Goal: Information Seeking & Learning: Learn about a topic

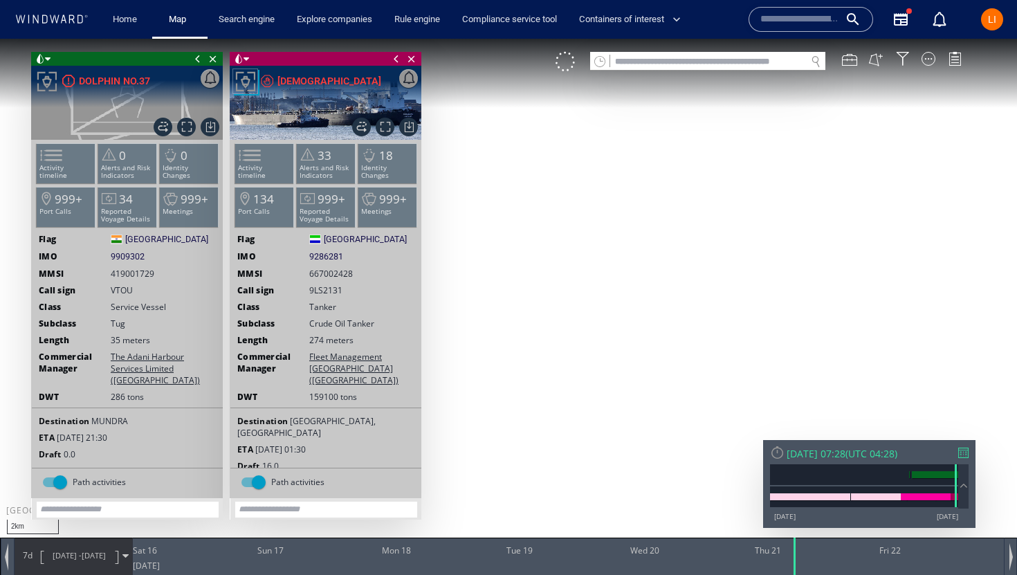
click at [926, 66] on div "VM" at bounding box center [766, 61] width 420 height 19
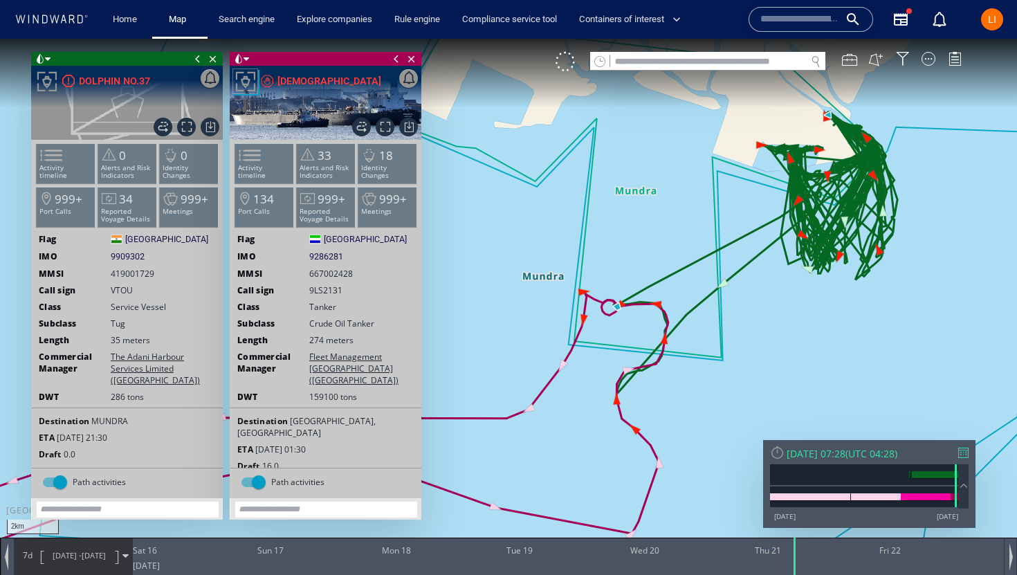
click at [916, 62] on div "VM" at bounding box center [766, 61] width 420 height 19
click at [925, 64] on div at bounding box center [929, 59] width 14 height 14
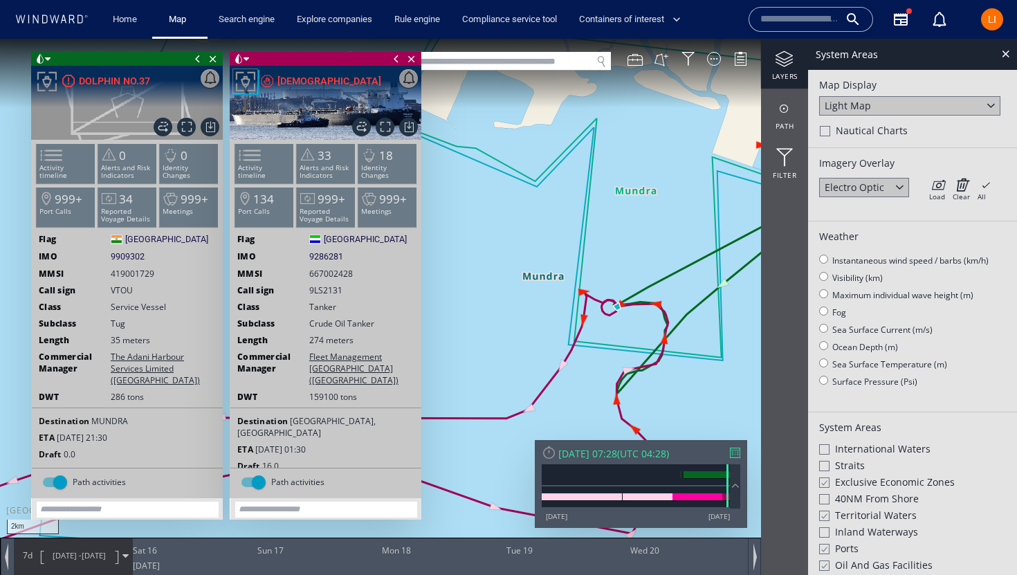
click at [895, 107] on div "Light Map" at bounding box center [909, 105] width 181 height 19
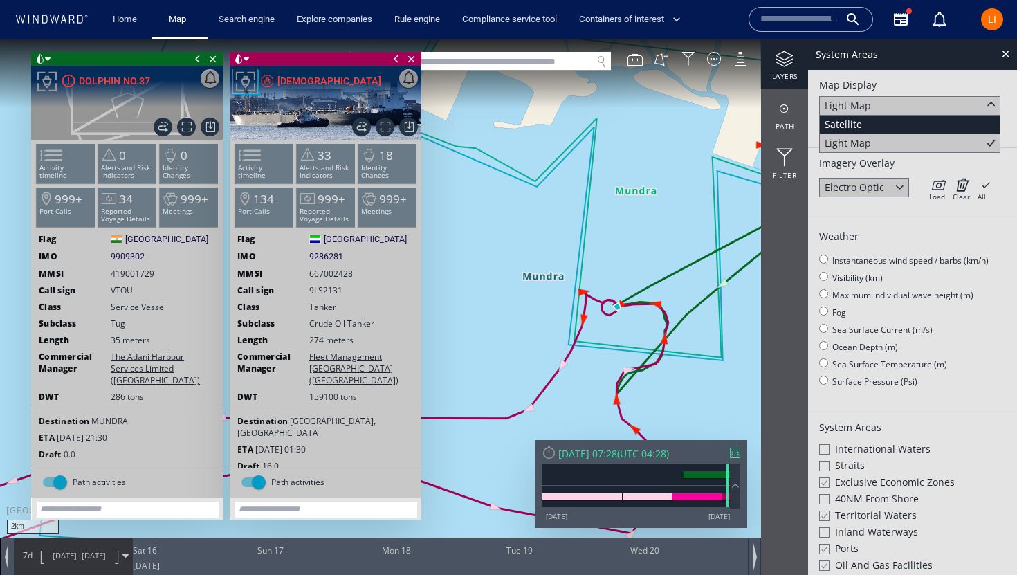
click at [885, 124] on div "Satellite" at bounding box center [909, 125] width 181 height 19
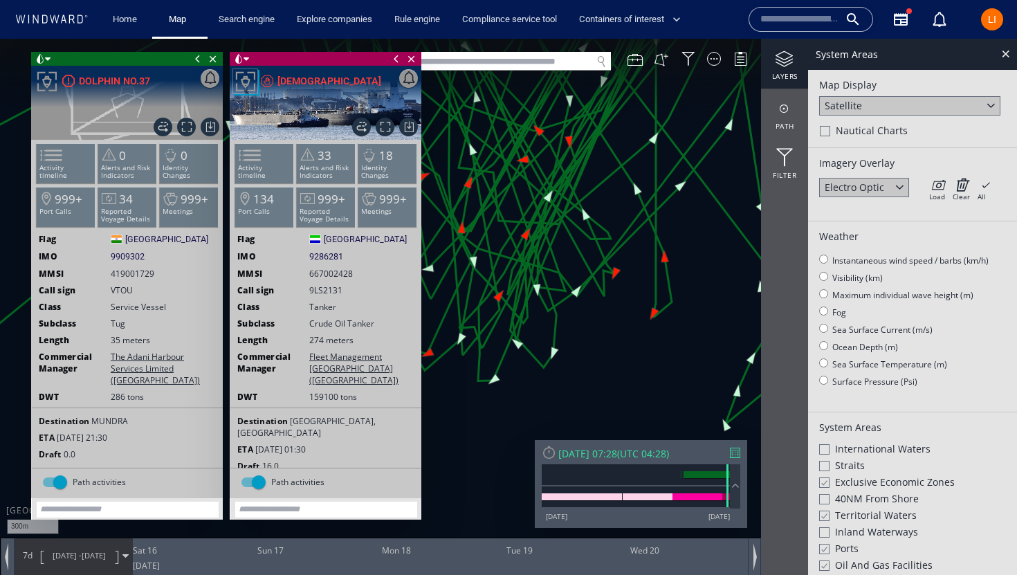
click at [770, 21] on input "text" at bounding box center [799, 19] width 79 height 21
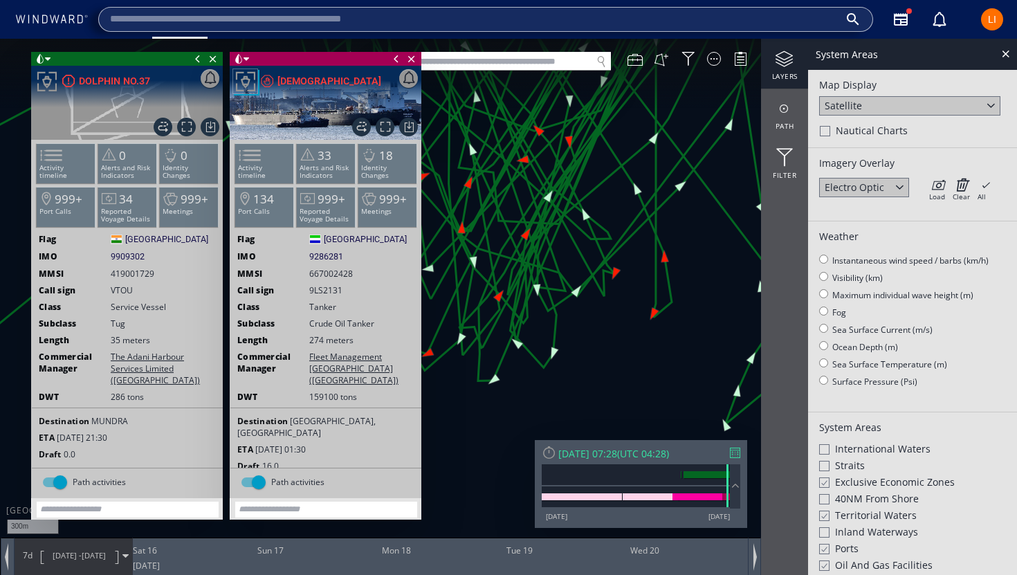
paste input "*******"
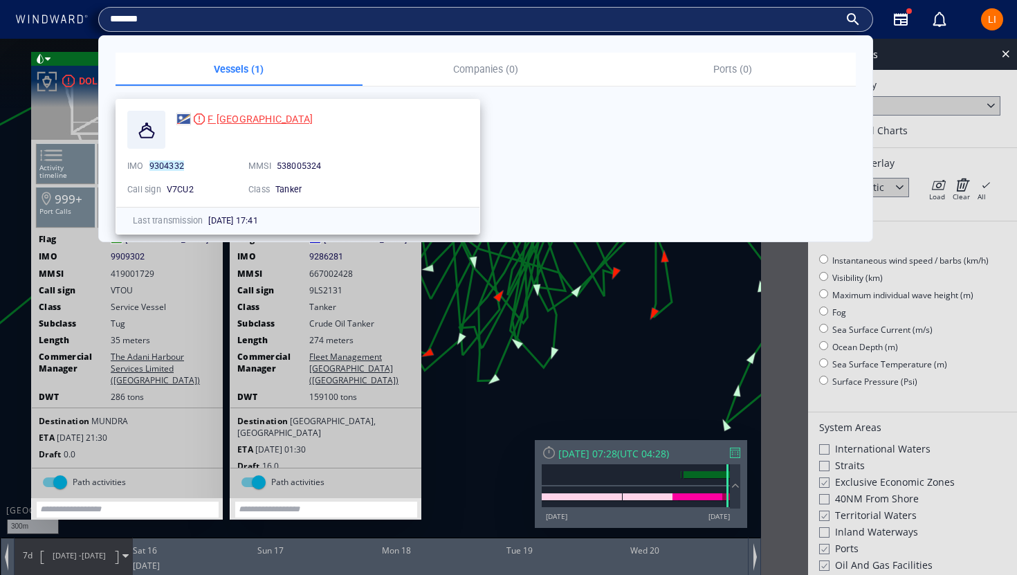
type input "*******"
click at [230, 123] on span "F MUMBAI" at bounding box center [260, 118] width 105 height 11
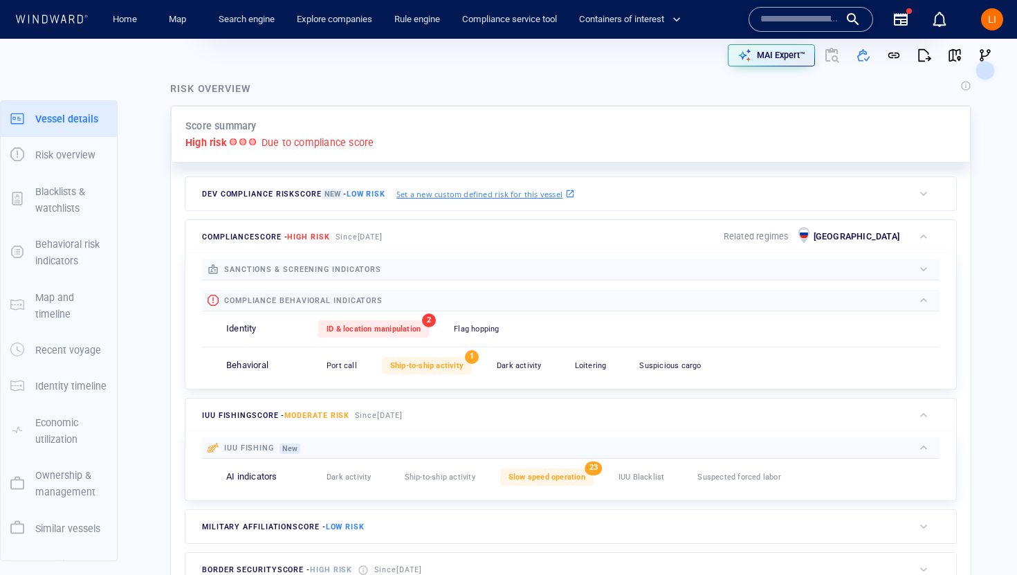
scroll to position [36, 0]
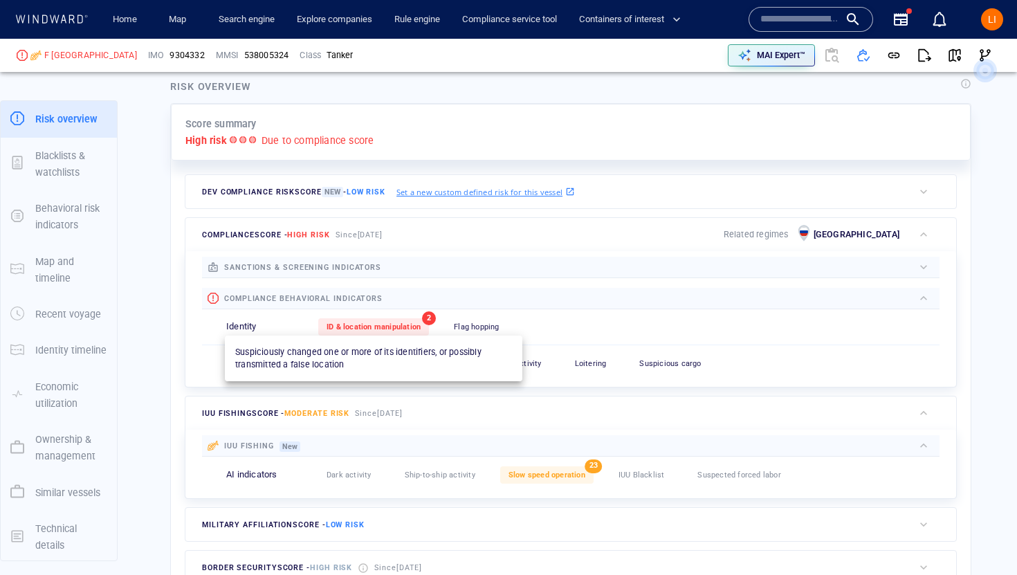
click at [408, 325] on span "ID & location manipulation" at bounding box center [374, 326] width 94 height 9
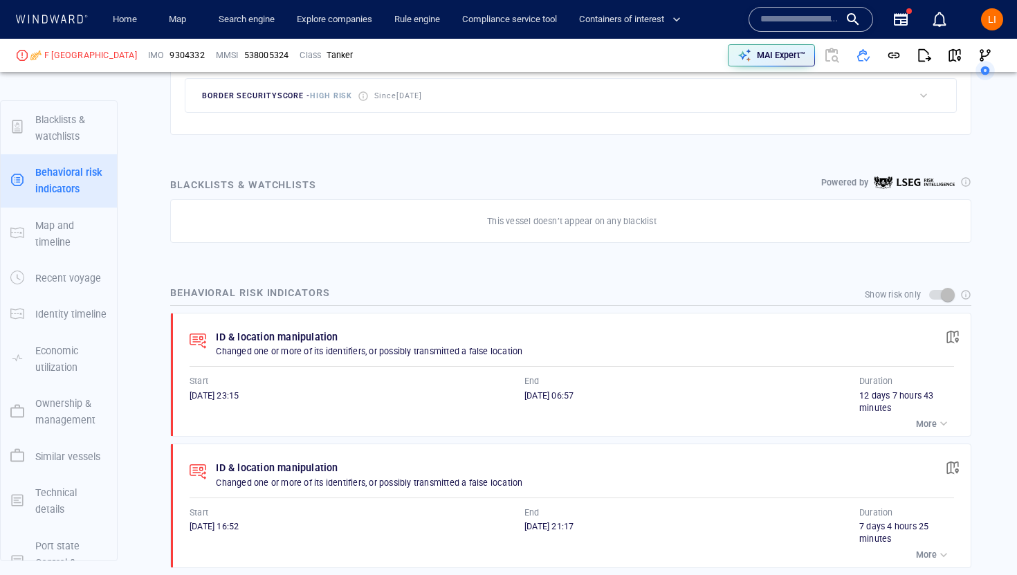
scroll to position [109, 0]
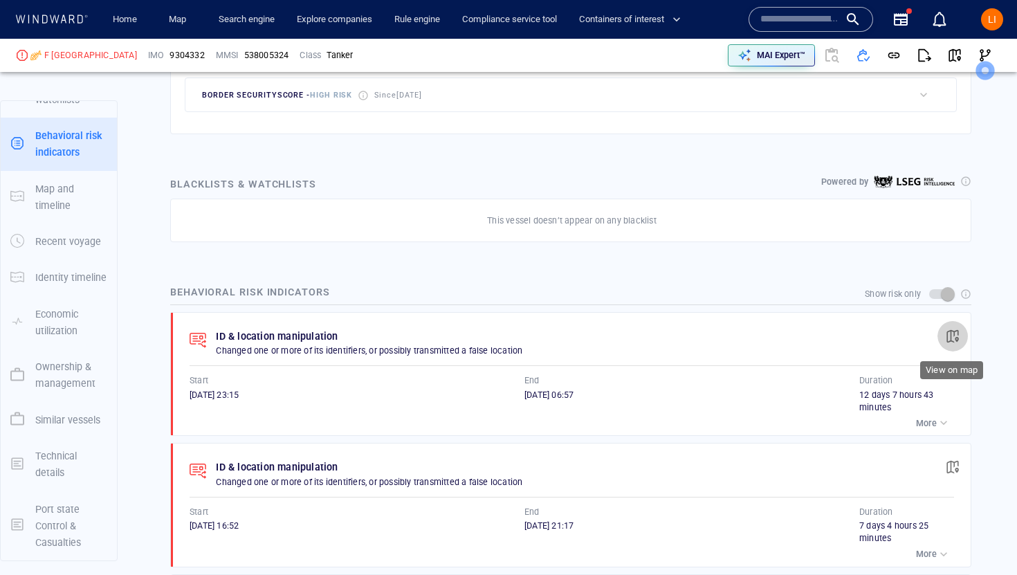
click at [949, 346] on button "button" at bounding box center [953, 336] width 30 height 30
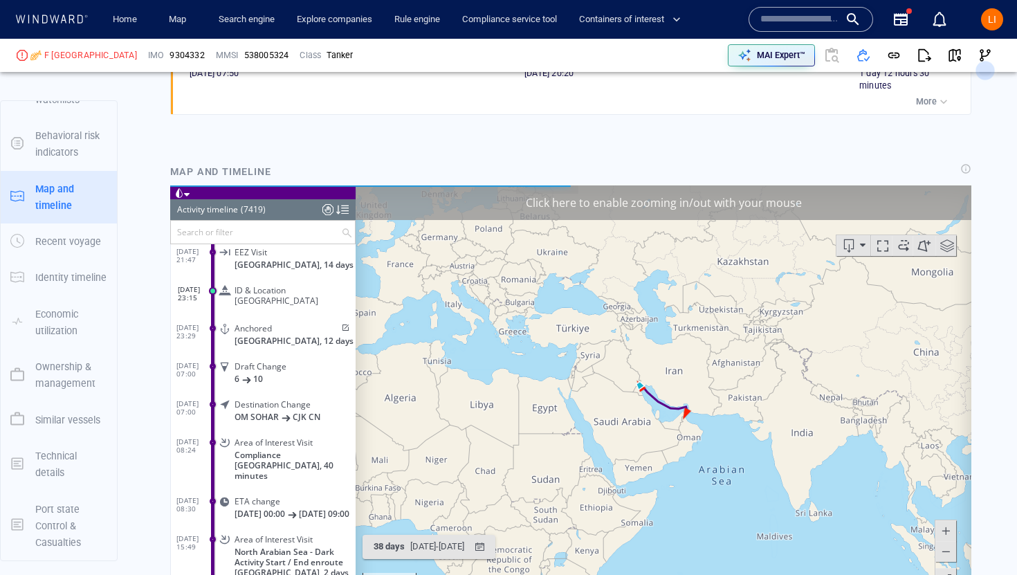
scroll to position [1376, 0]
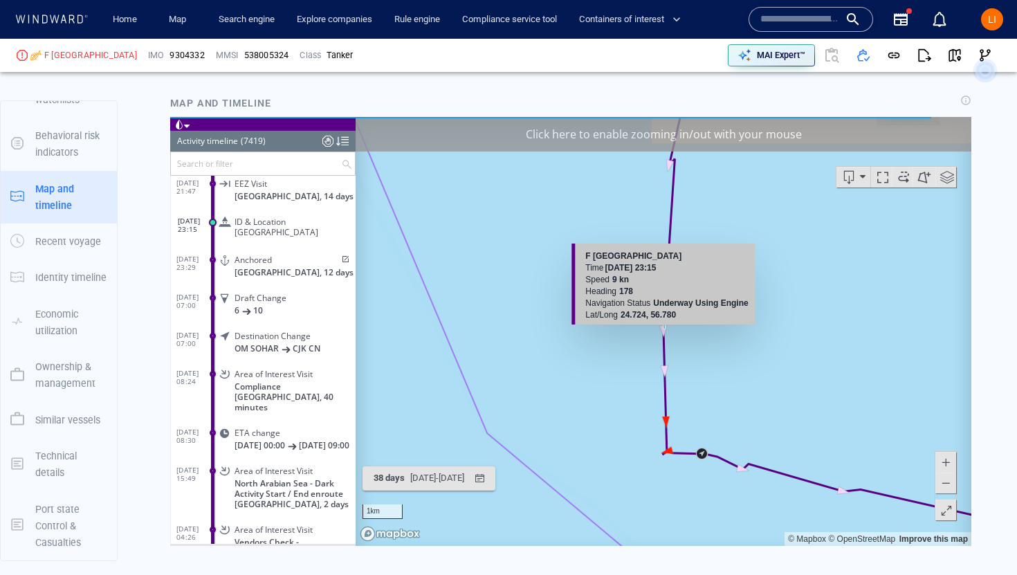
scroll to position [1443, 0]
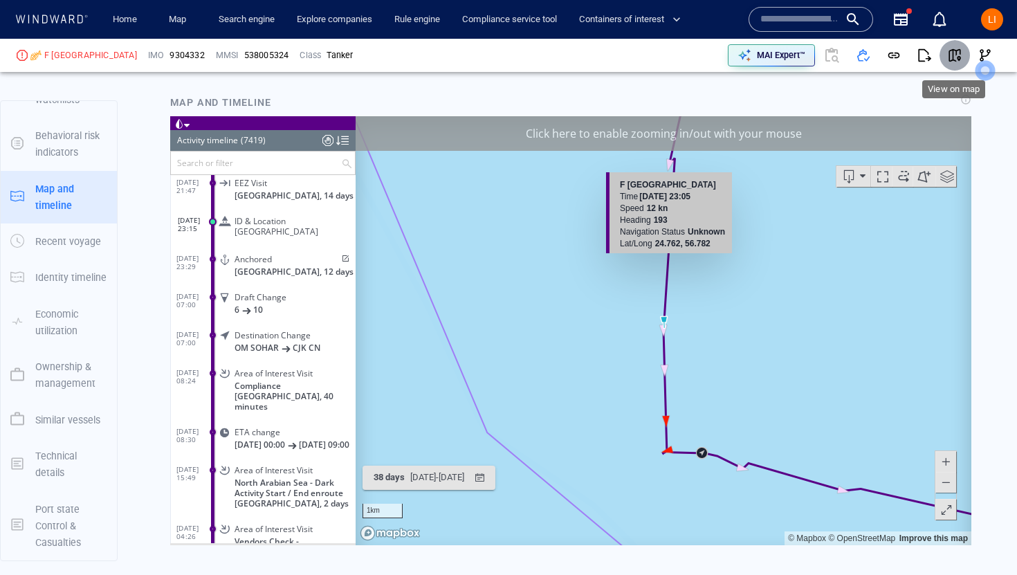
click at [953, 57] on span "button" at bounding box center [955, 55] width 14 height 14
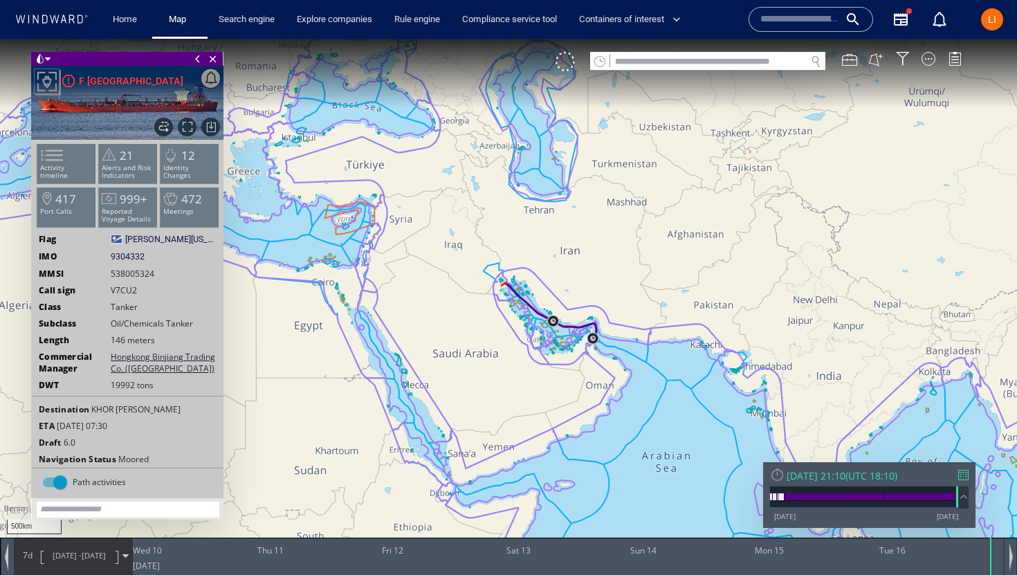
click at [845, 481] on div "Tue 16/09/2025 21:10" at bounding box center [816, 475] width 59 height 13
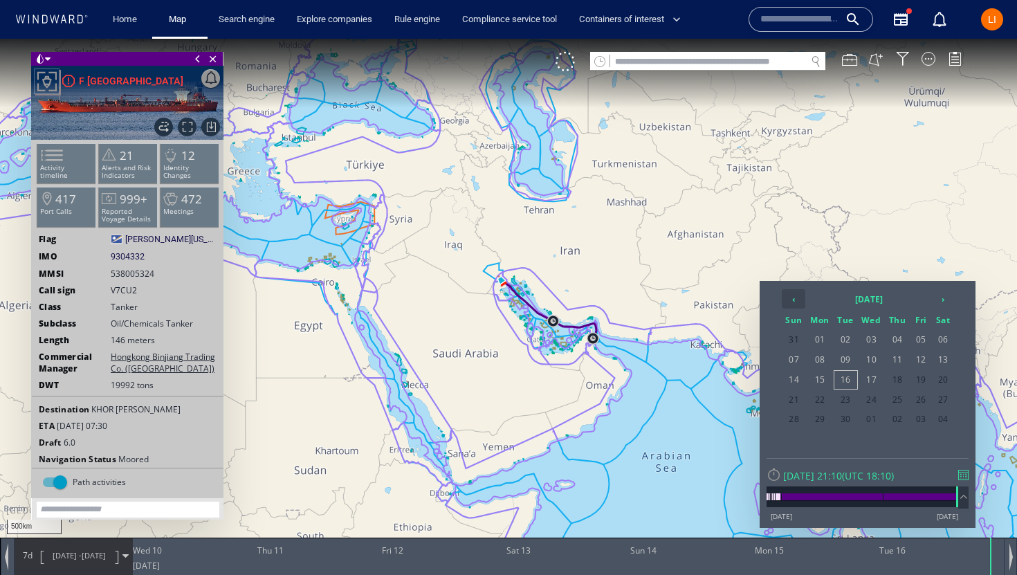
click at [794, 297] on th "‹" at bounding box center [794, 298] width 24 height 19
click at [794, 298] on th "‹" at bounding box center [794, 298] width 24 height 19
click at [929, 366] on span "09" at bounding box center [921, 360] width 21 height 18
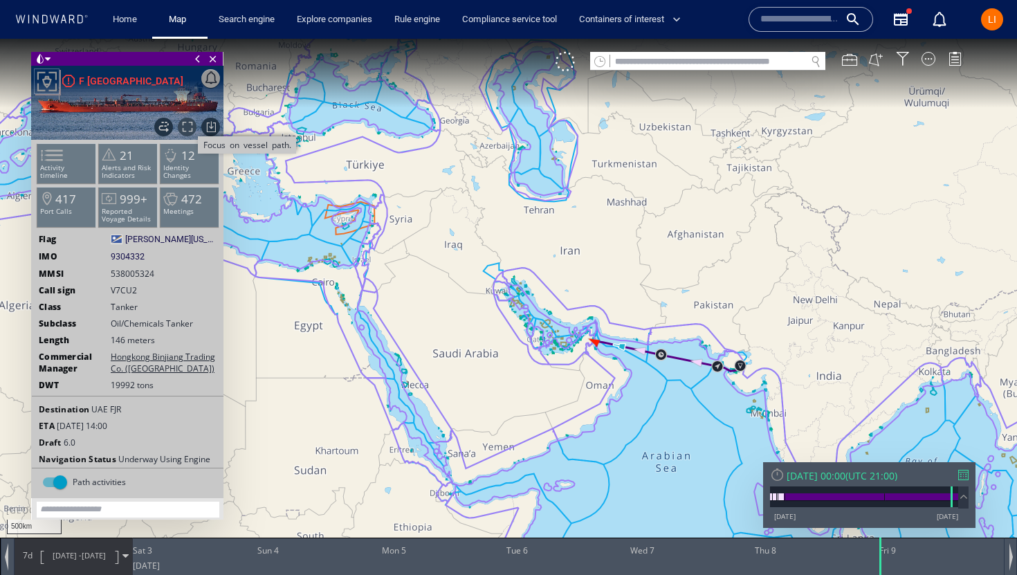
click at [181, 129] on span "Focus on vessel path." at bounding box center [187, 127] width 19 height 19
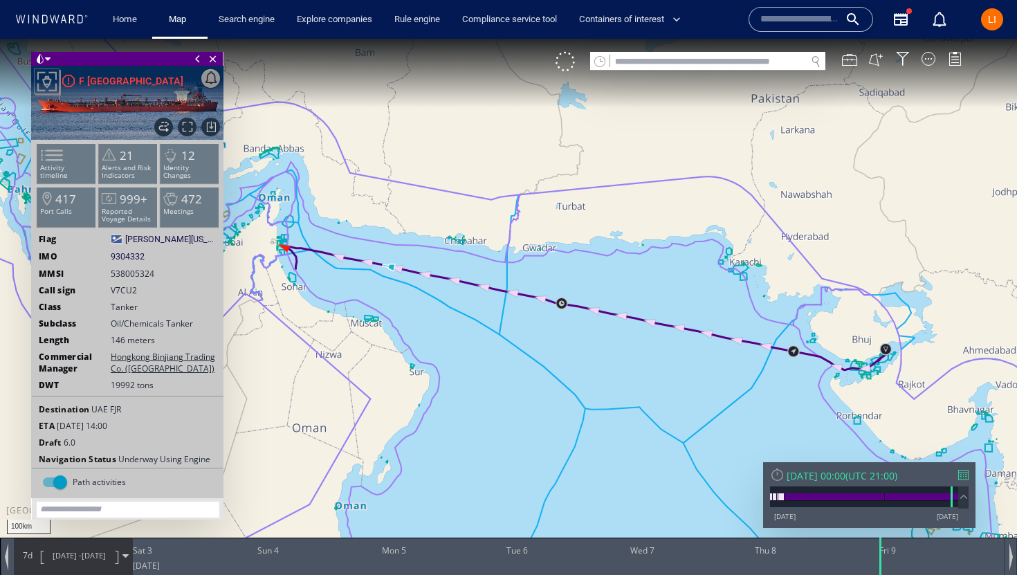
drag, startPoint x: 558, startPoint y: 332, endPoint x: 694, endPoint y: 344, distance: 136.8
click at [695, 345] on canvas "Map" at bounding box center [508, 300] width 1017 height 522
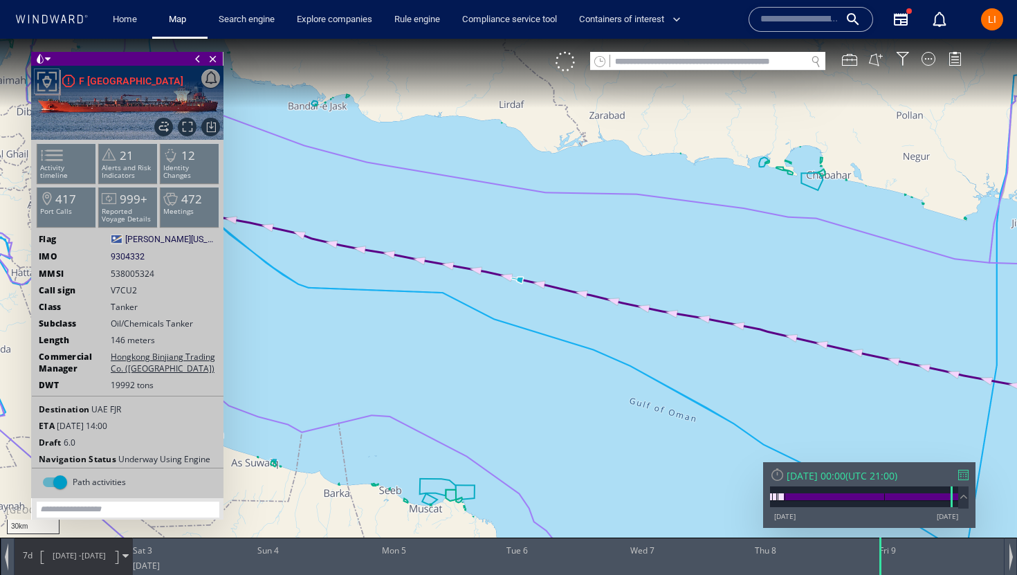
drag, startPoint x: 642, startPoint y: 336, endPoint x: 300, endPoint y: 333, distance: 341.8
click at [300, 334] on canvas "Map" at bounding box center [508, 300] width 1017 height 522
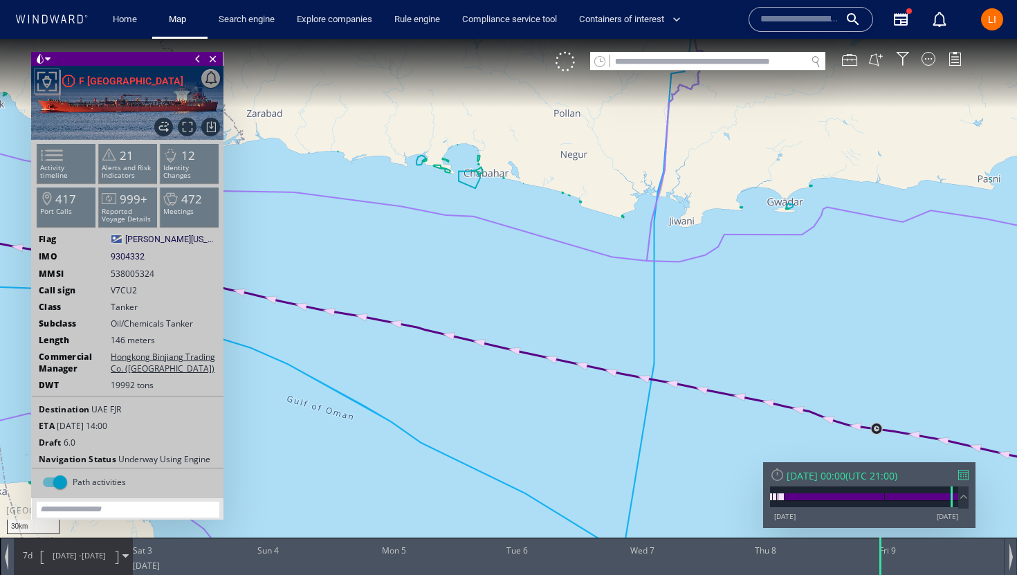
drag, startPoint x: 558, startPoint y: 401, endPoint x: 292, endPoint y: 360, distance: 268.7
click at [292, 360] on canvas "Map" at bounding box center [508, 300] width 1017 height 522
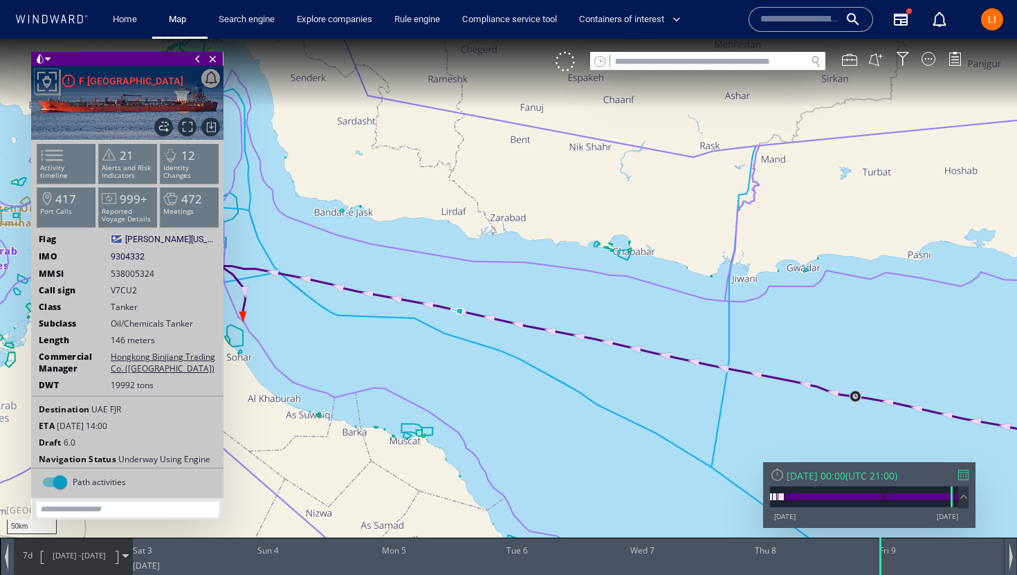
drag, startPoint x: 369, startPoint y: 376, endPoint x: 647, endPoint y: 381, distance: 277.5
click at [647, 381] on canvas "Map" at bounding box center [508, 300] width 1017 height 522
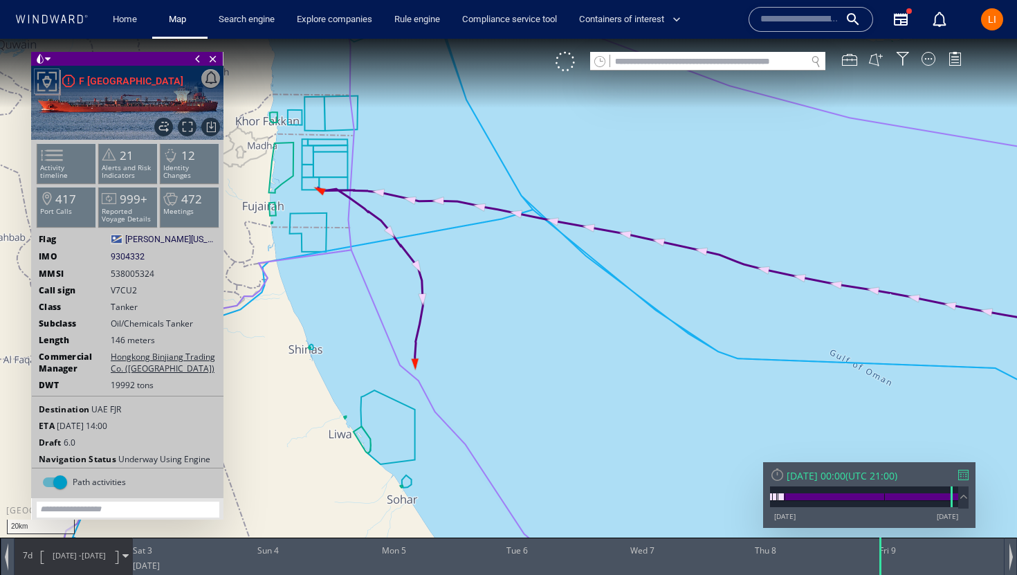
click at [890, 477] on span "UTC 21:00" at bounding box center [871, 475] width 46 height 13
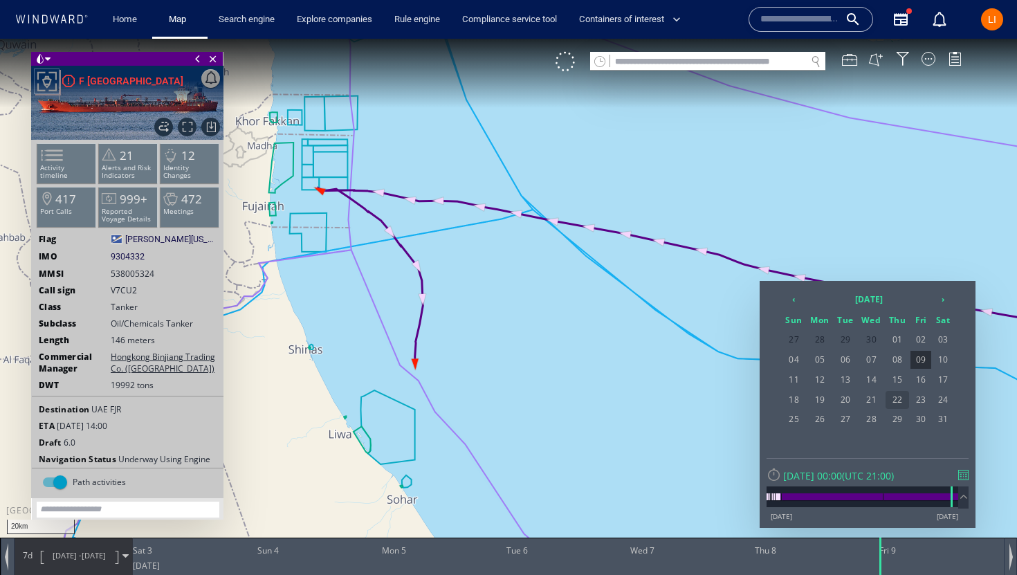
click at [891, 402] on span "22" at bounding box center [898, 400] width 24 height 18
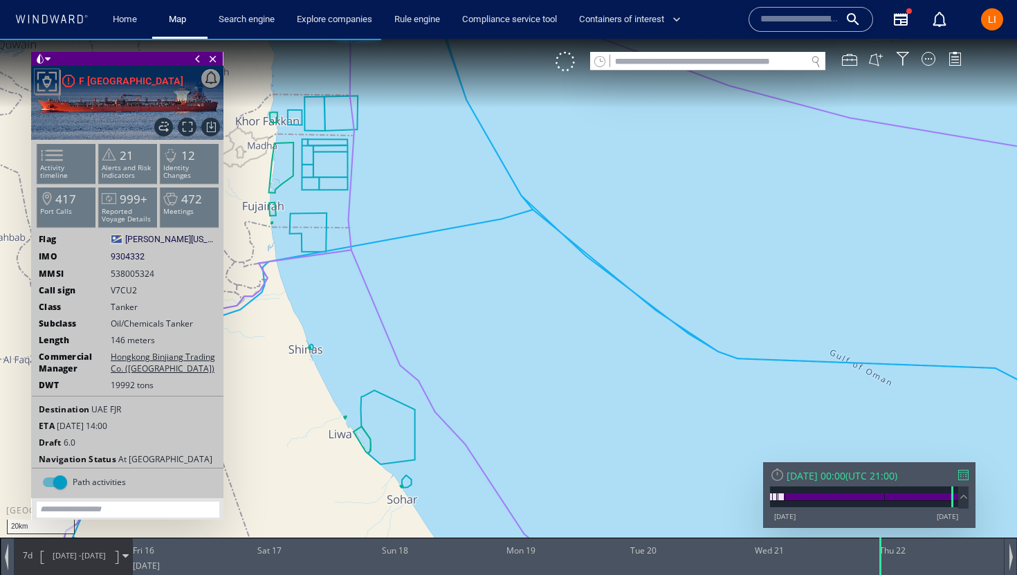
click at [88, 558] on span "22/05/25" at bounding box center [94, 555] width 24 height 10
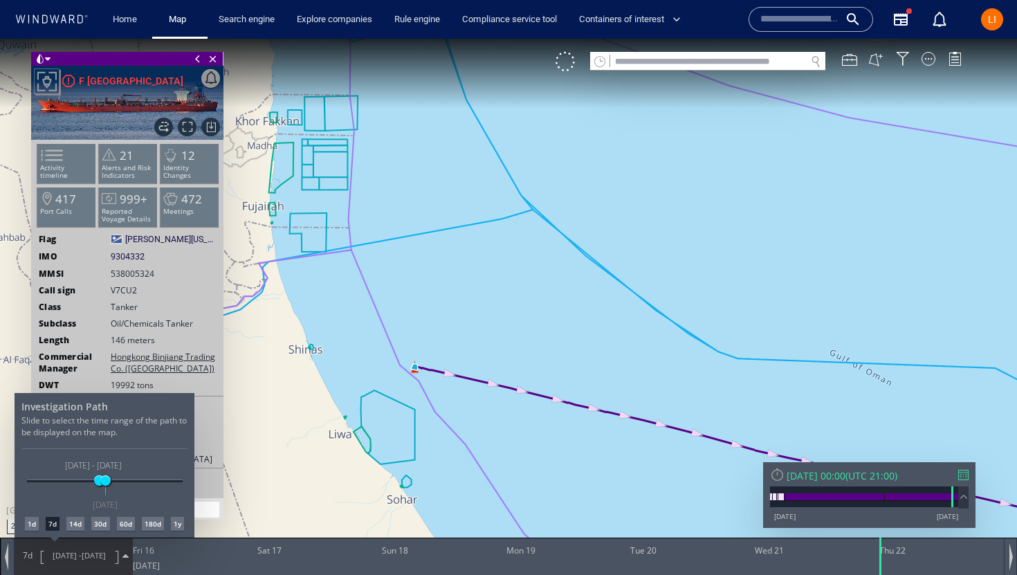
click at [71, 523] on div "14d" at bounding box center [75, 524] width 18 height 14
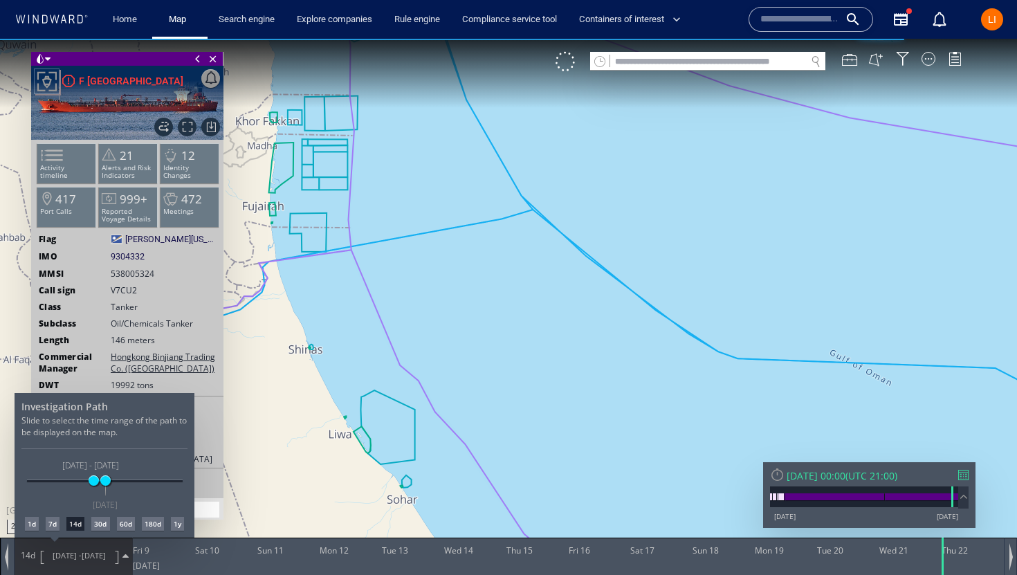
click at [461, 367] on div at bounding box center [508, 307] width 1017 height 536
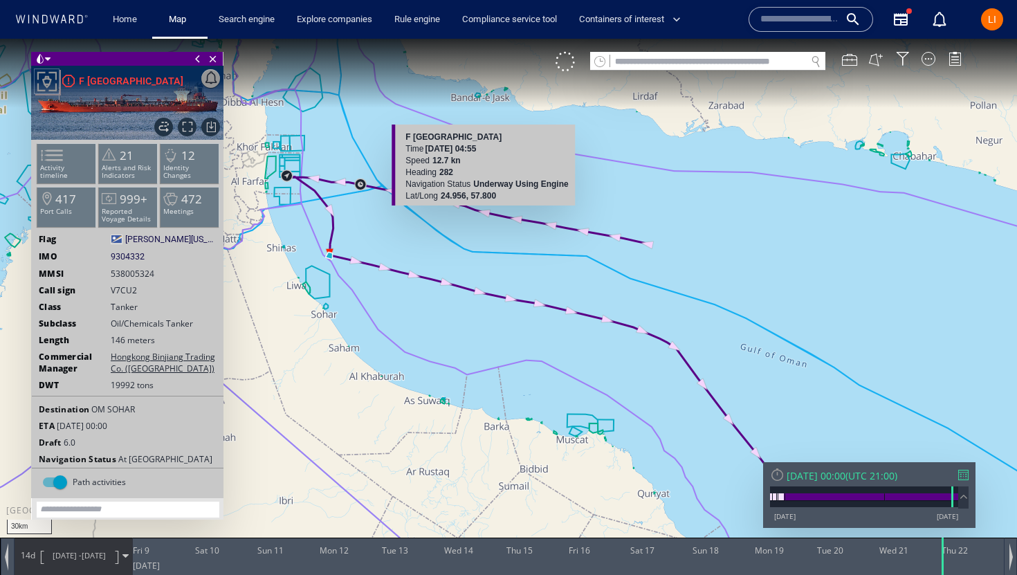
drag, startPoint x: 592, startPoint y: 296, endPoint x: 495, endPoint y: 199, distance: 136.5
click at [495, 199] on div "30km © Mapbox © OpenStreetMap Improve this map F MUMBAI Time 09 May 2025 04:55 …" at bounding box center [508, 300] width 1017 height 522
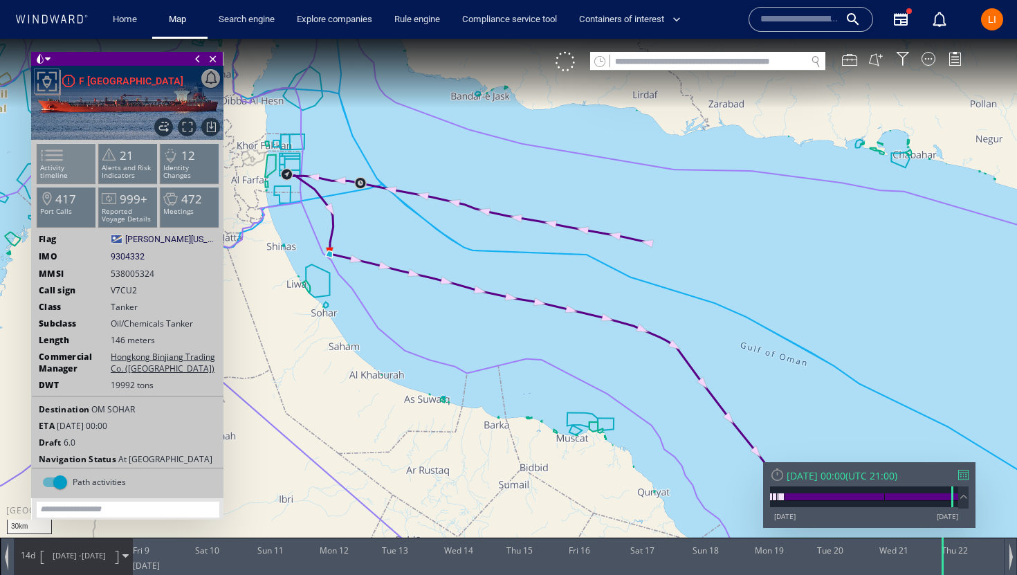
click at [54, 165] on span at bounding box center [43, 155] width 21 height 20
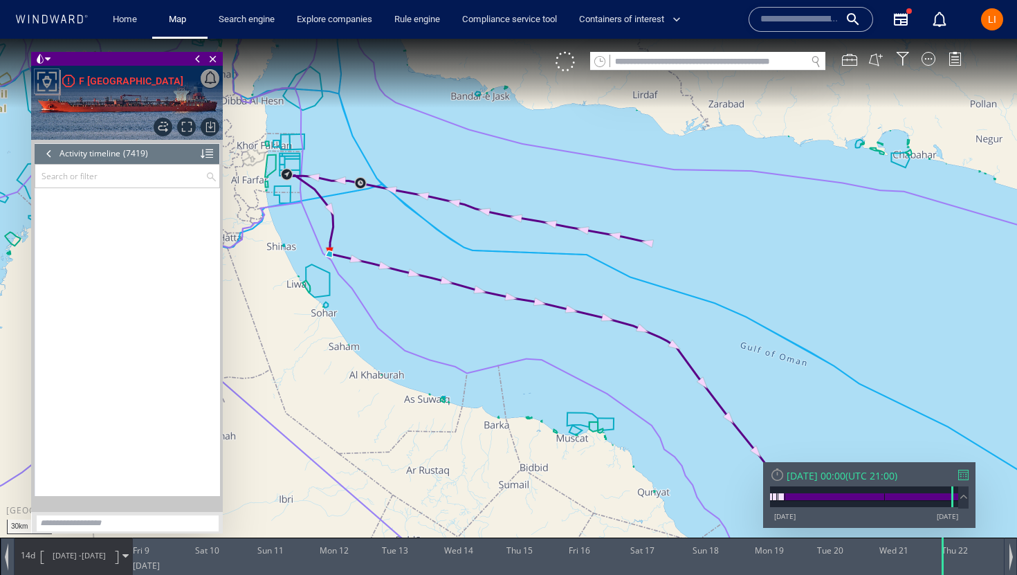
scroll to position [273380, 0]
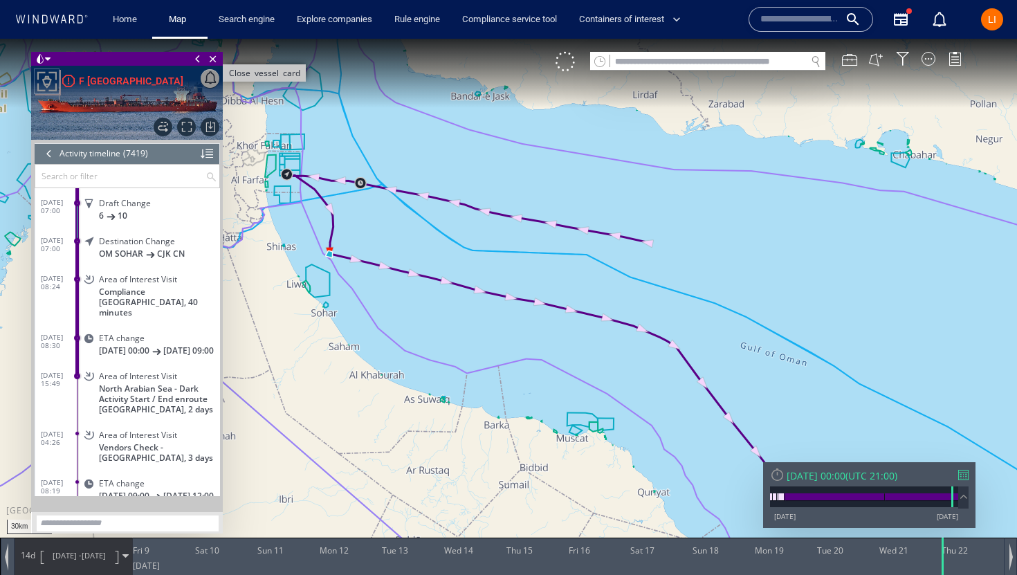
click at [211, 60] on span "Close vessel card" at bounding box center [212, 59] width 15 height 14
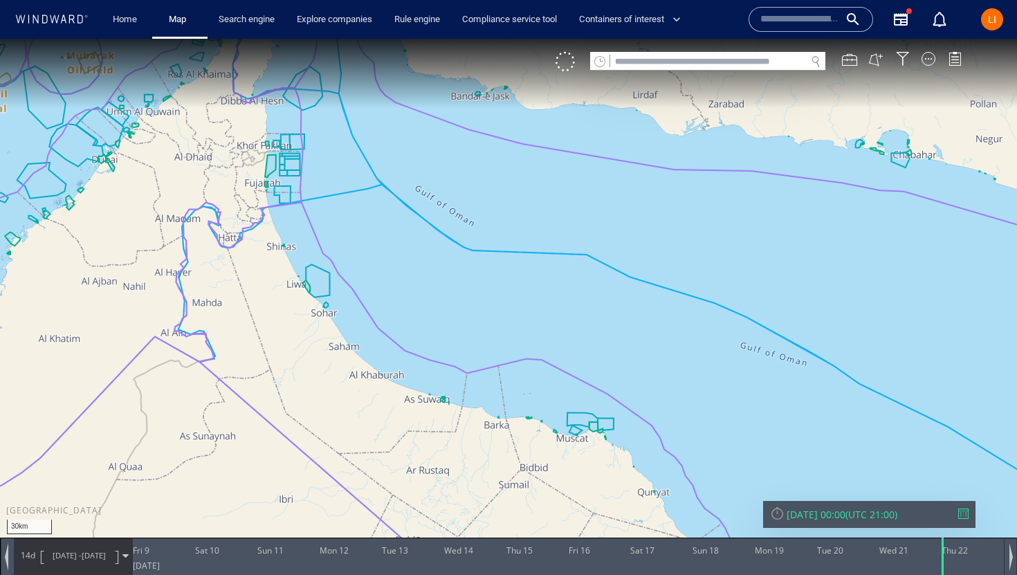
click at [665, 58] on input "text" at bounding box center [708, 62] width 196 height 19
paste input "*******"
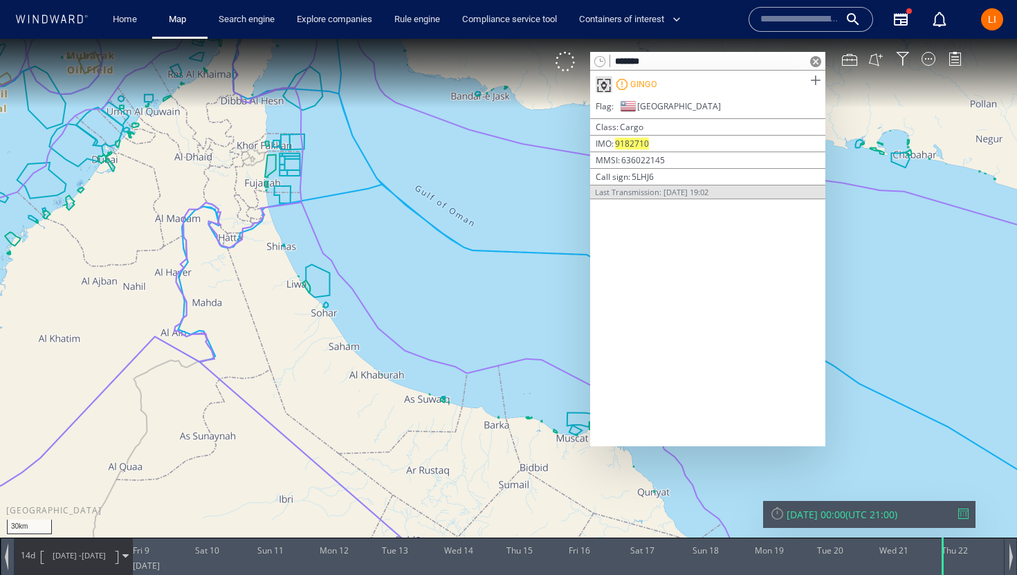
type input "*******"
click at [813, 77] on span at bounding box center [815, 80] width 17 height 17
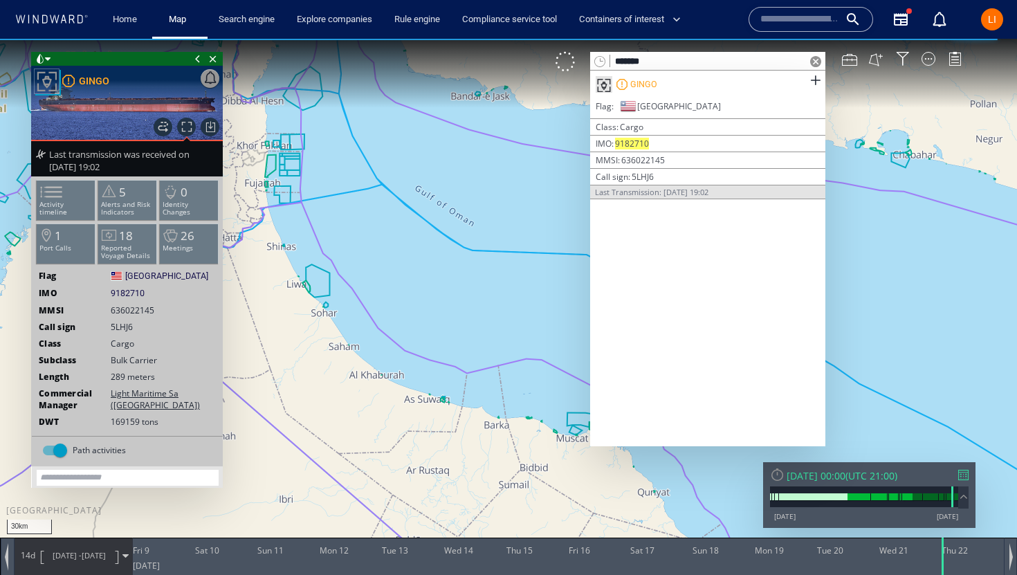
click at [816, 62] on span at bounding box center [815, 61] width 11 height 11
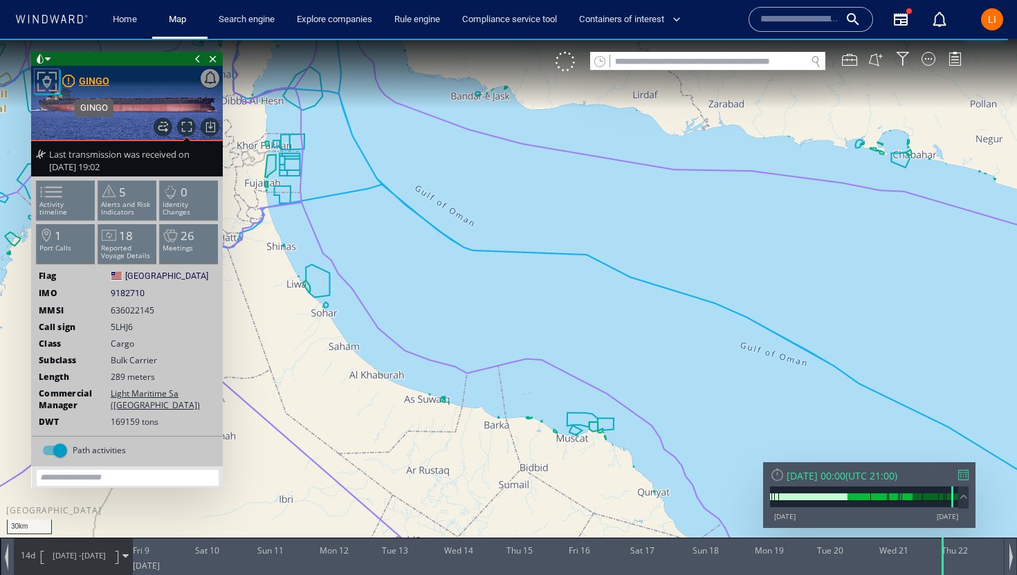
click at [104, 84] on div "GINGO" at bounding box center [94, 81] width 30 height 17
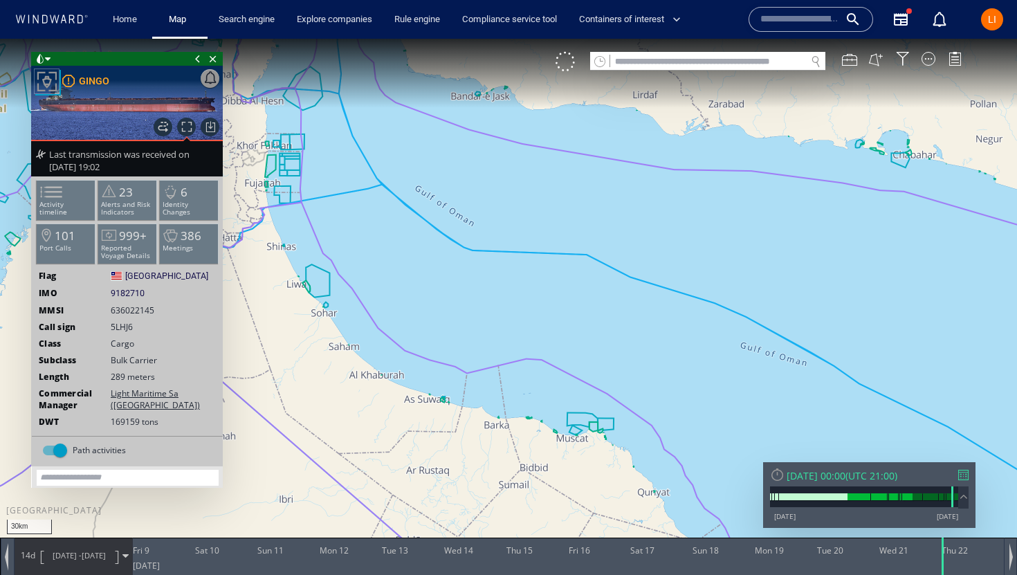
click at [845, 479] on div "Thu 22/05/2025 00:00" at bounding box center [816, 475] width 59 height 13
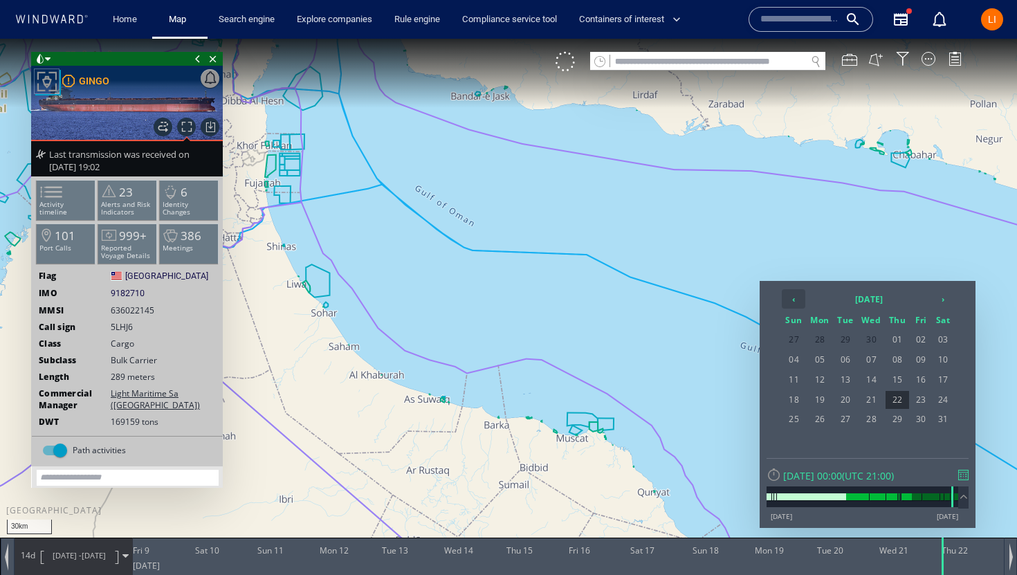
click at [796, 303] on th "‹" at bounding box center [794, 298] width 24 height 19
click at [933, 301] on th "›" at bounding box center [943, 298] width 21 height 19
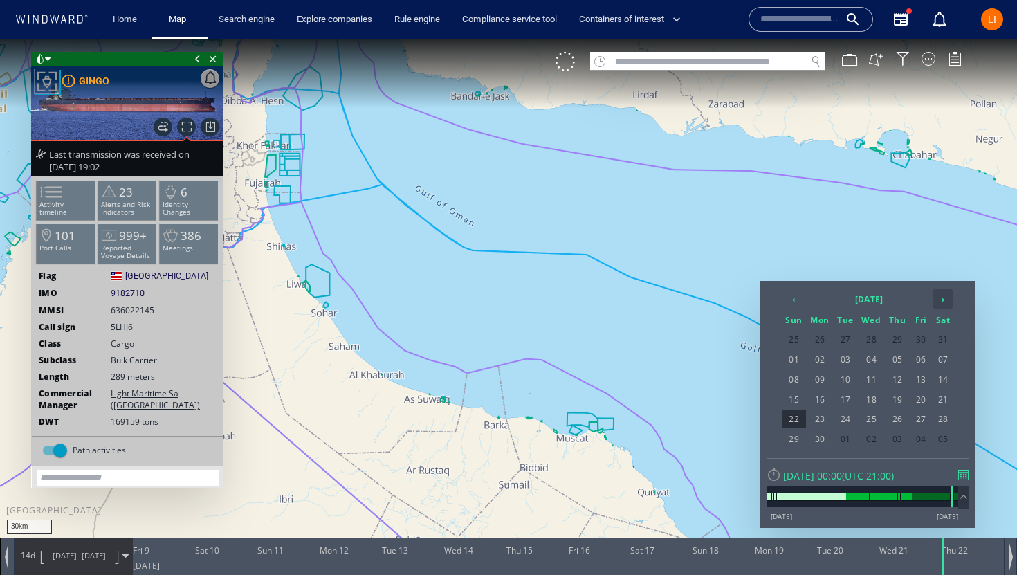
click at [933, 301] on th "›" at bounding box center [943, 298] width 21 height 19
click at [819, 408] on span "18" at bounding box center [820, 400] width 26 height 18
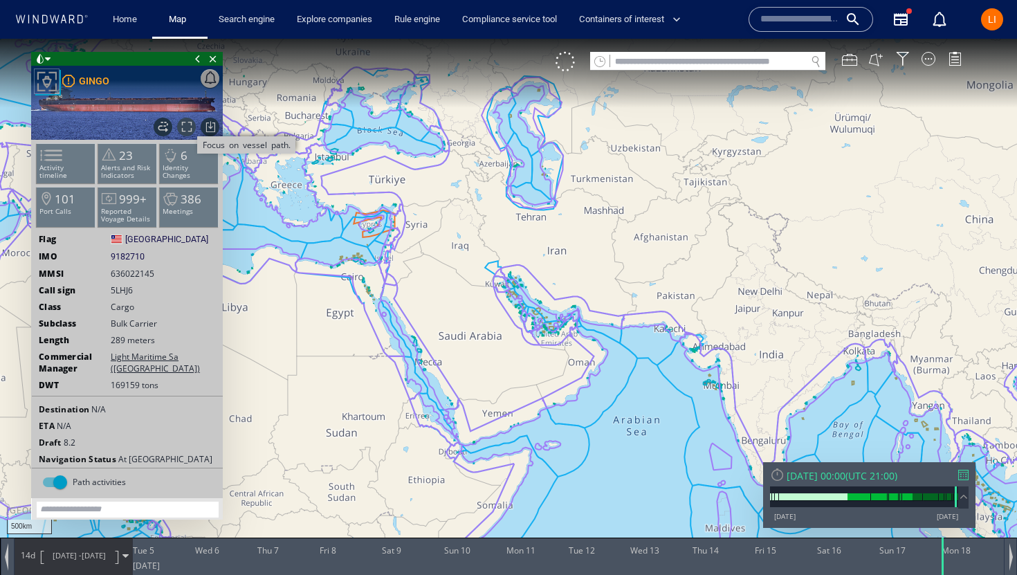
click at [185, 127] on span "Focus on vessel path." at bounding box center [186, 127] width 19 height 19
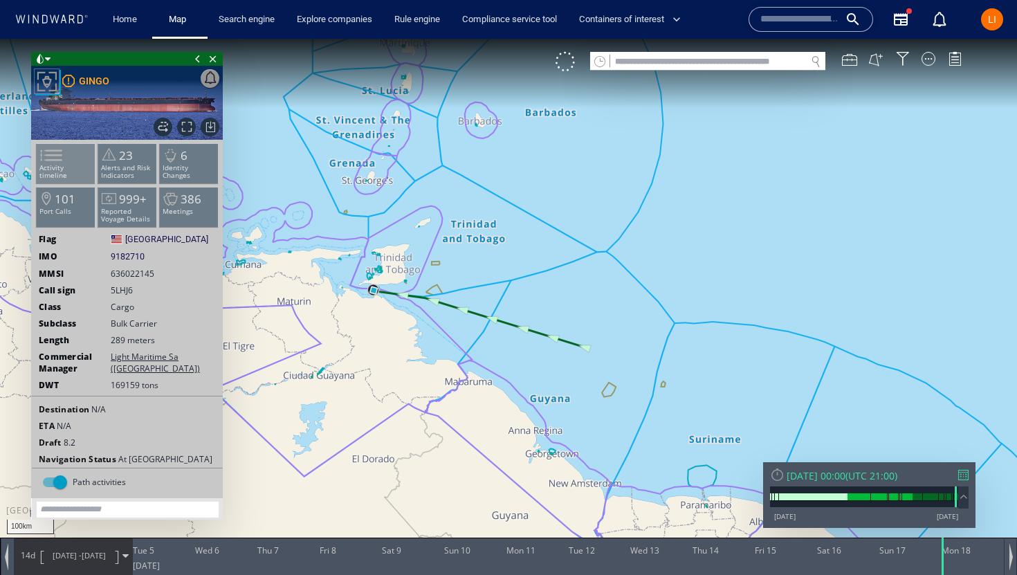
click at [72, 156] on li "Activity timeline" at bounding box center [66, 163] width 59 height 40
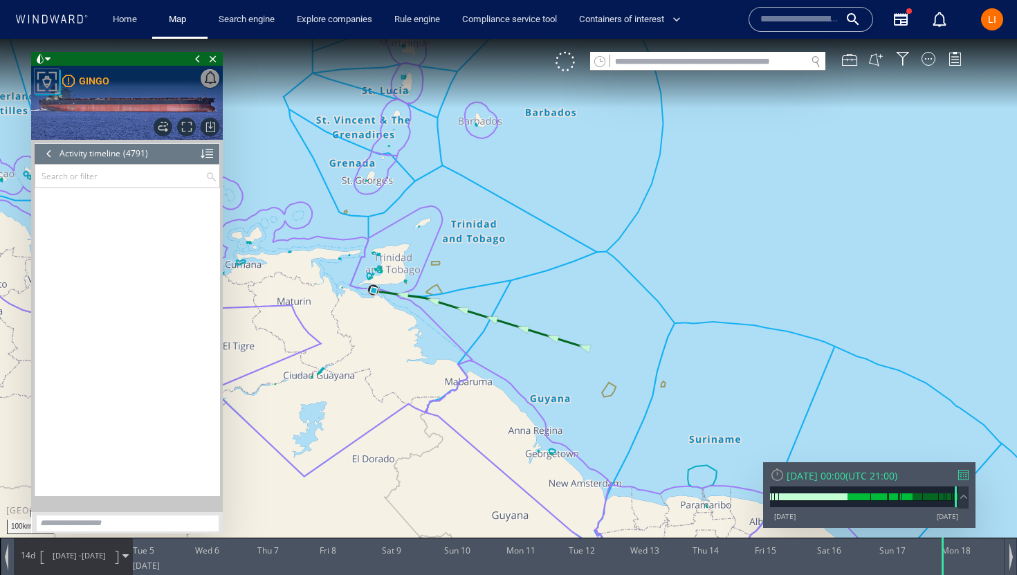
scroll to position [181023, 0]
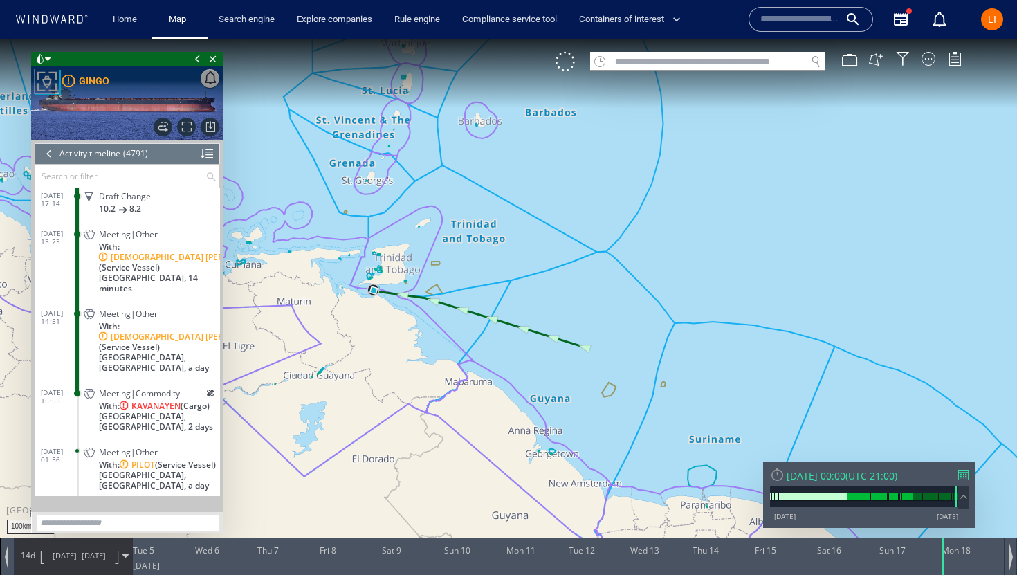
click at [111, 401] on span "With: KAVANAYEN (Cargo)" at bounding box center [154, 406] width 111 height 10
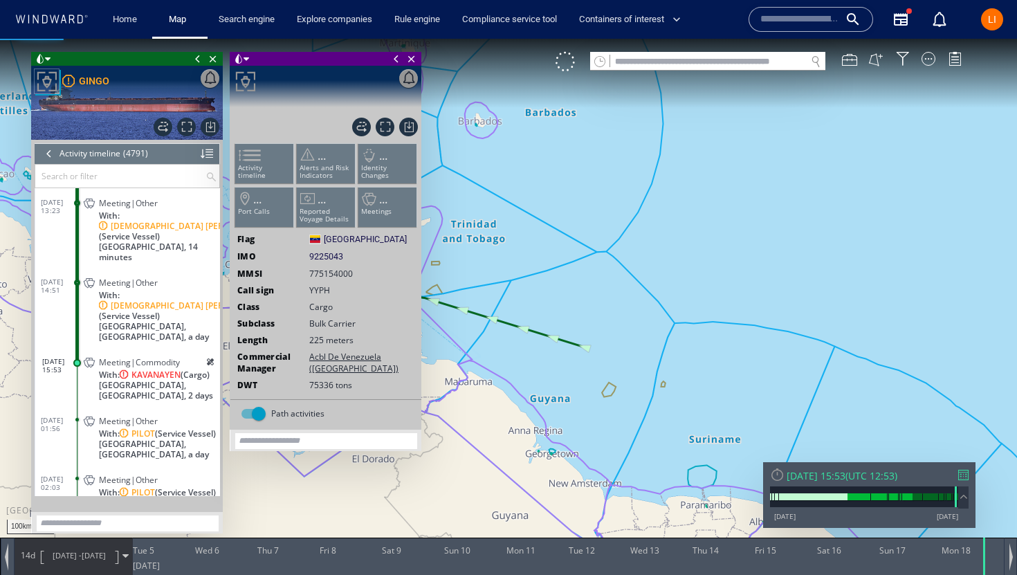
scroll to position [181099, 0]
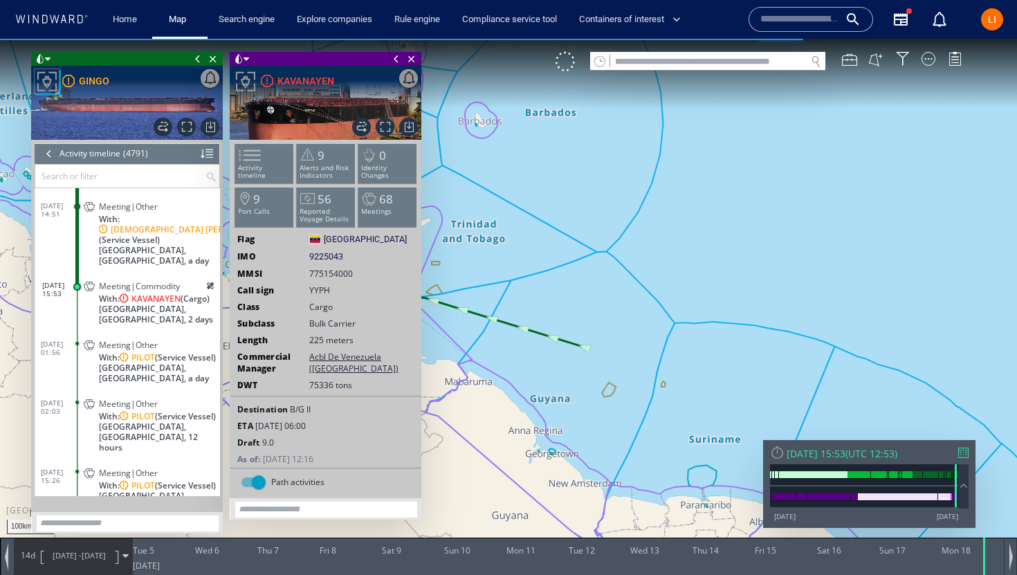
click at [393, 60] on span at bounding box center [396, 59] width 15 height 14
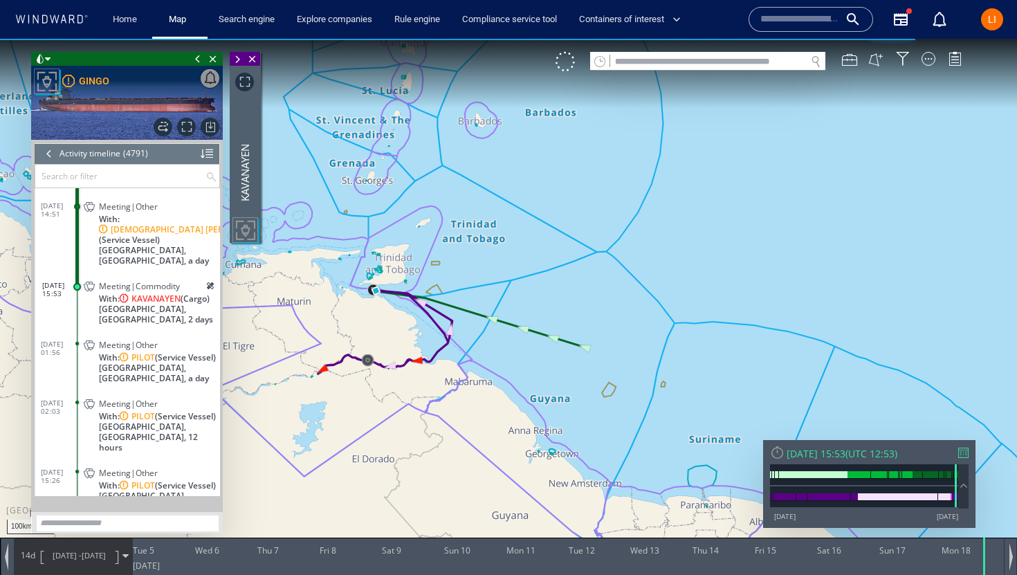
click at [199, 60] on span at bounding box center [197, 59] width 15 height 14
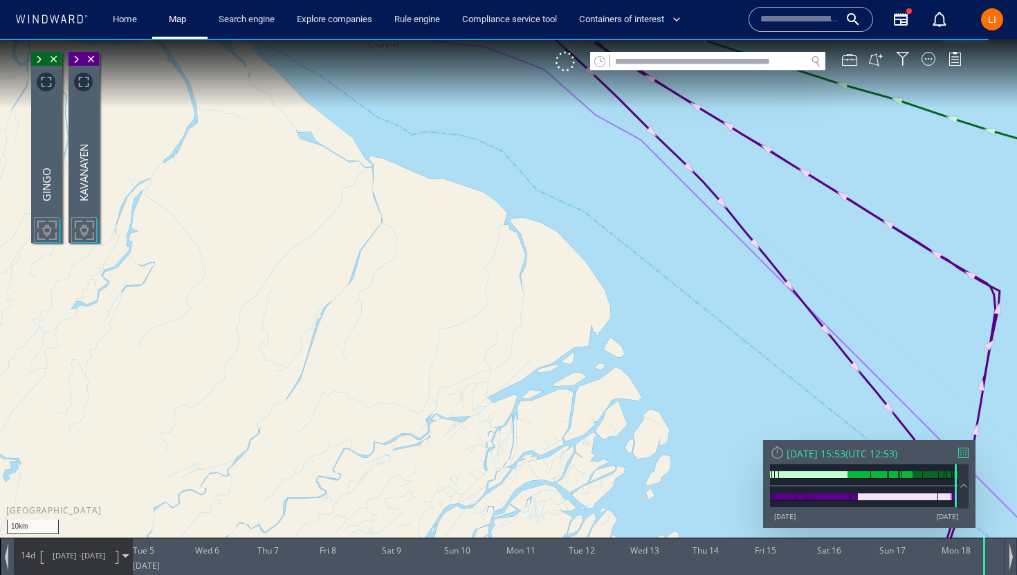
drag, startPoint x: 398, startPoint y: 316, endPoint x: 404, endPoint y: 518, distance: 202.8
click at [404, 518] on canvas "Map" at bounding box center [508, 300] width 1017 height 522
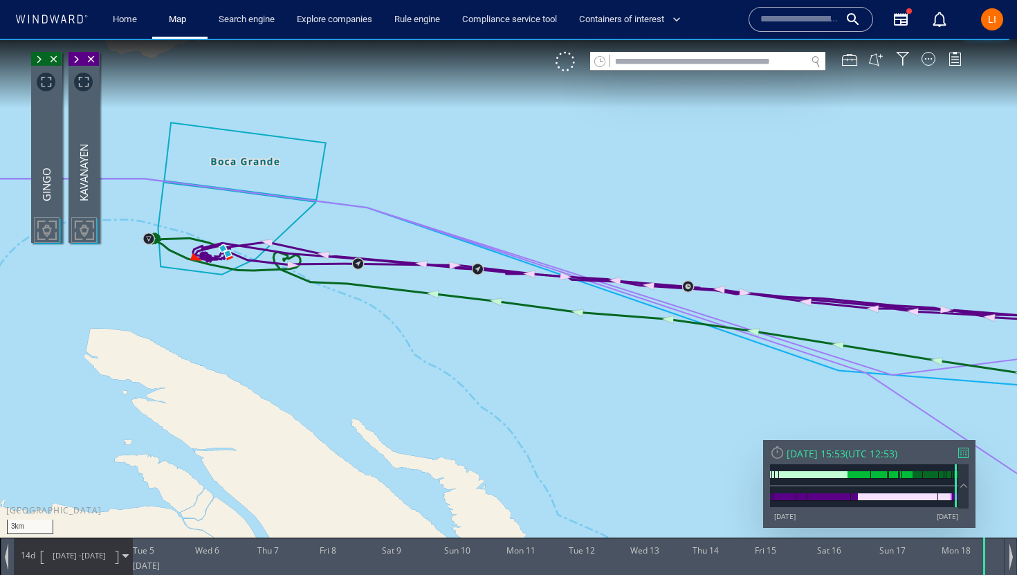
drag, startPoint x: 340, startPoint y: 320, endPoint x: 717, endPoint y: 318, distance: 377.1
click at [717, 318] on canvas "Map" at bounding box center [508, 300] width 1017 height 522
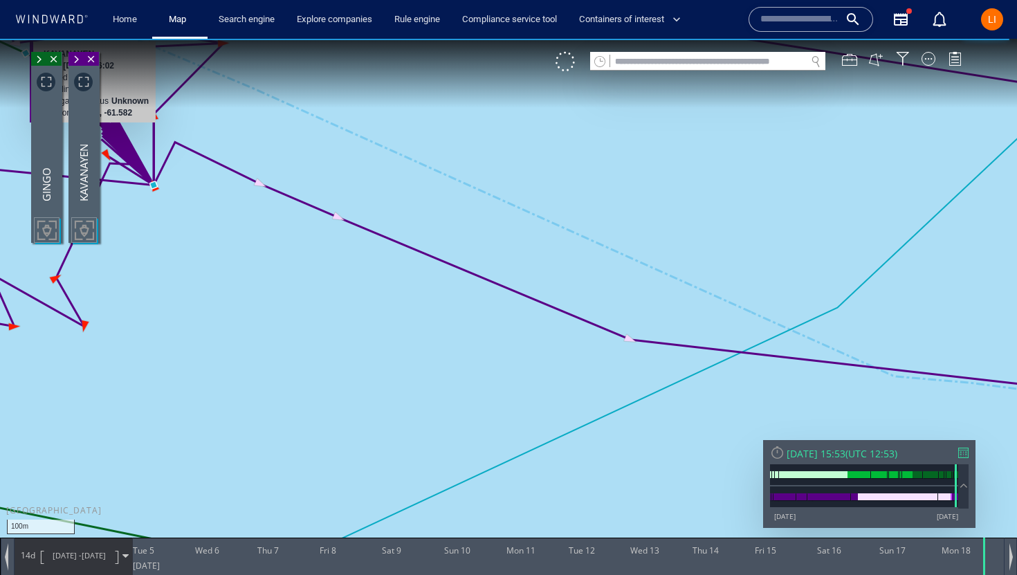
drag, startPoint x: 231, startPoint y: 257, endPoint x: 275, endPoint y: 360, distance: 111.9
click at [275, 360] on canvas "Map" at bounding box center [508, 300] width 1017 height 522
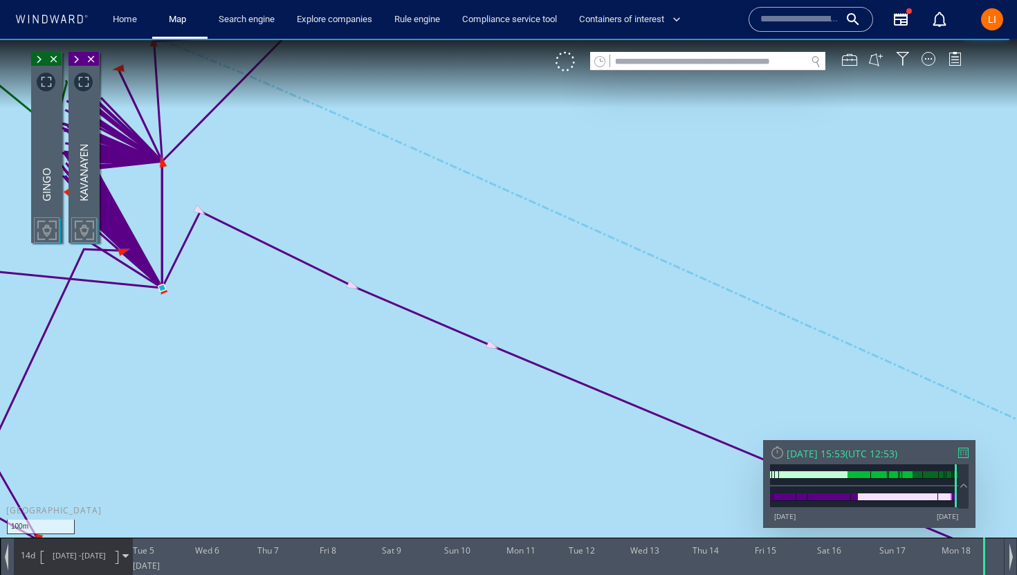
drag, startPoint x: 439, startPoint y: 264, endPoint x: 549, endPoint y: 312, distance: 119.9
click at [549, 312] on canvas "Map" at bounding box center [508, 300] width 1017 height 522
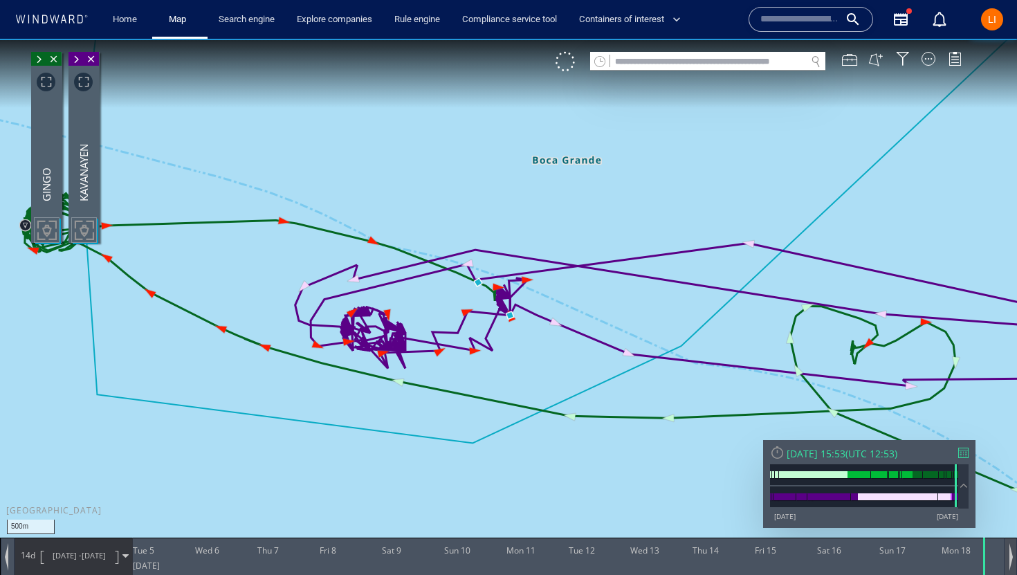
click at [1014, 558] on div at bounding box center [1010, 556] width 13 height 37
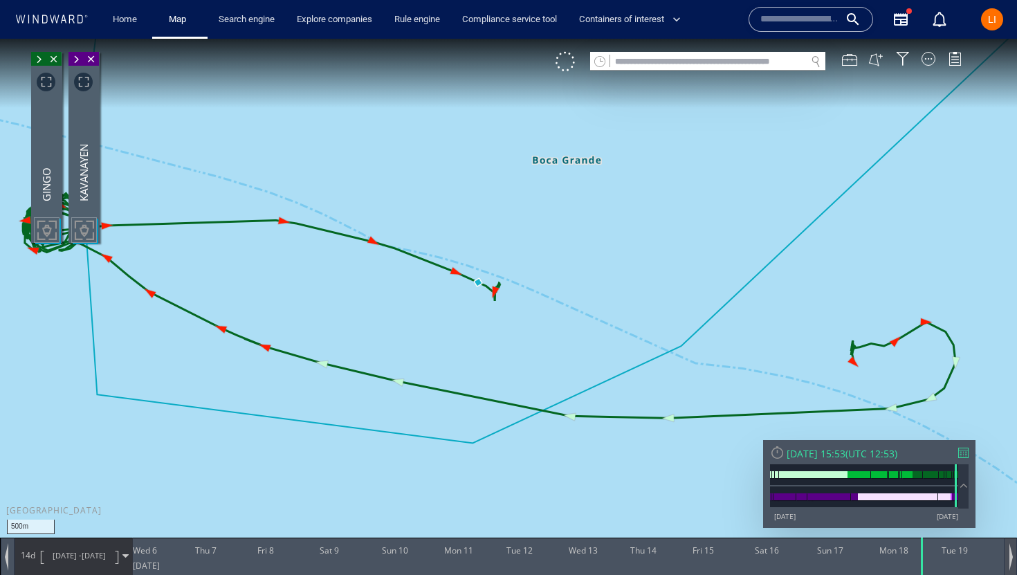
click at [1014, 559] on div at bounding box center [1010, 556] width 13 height 37
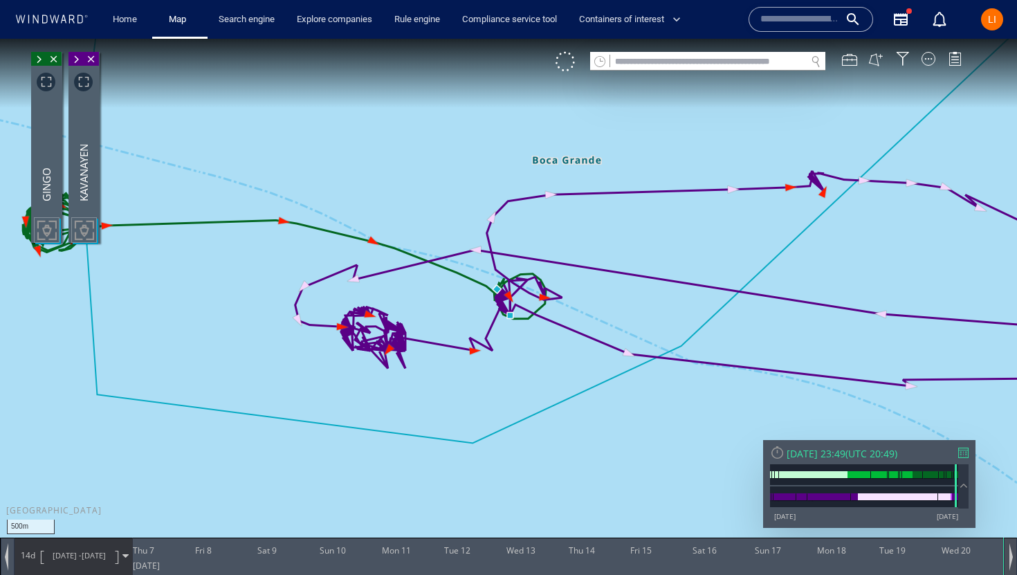
click at [1014, 561] on div at bounding box center [1010, 556] width 13 height 37
drag, startPoint x: 941, startPoint y: 567, endPoint x: 940, endPoint y: 558, distance: 9.1
click at [940, 558] on div at bounding box center [943, 556] width 14 height 37
click at [75, 59] on span at bounding box center [75, 60] width 15 height 14
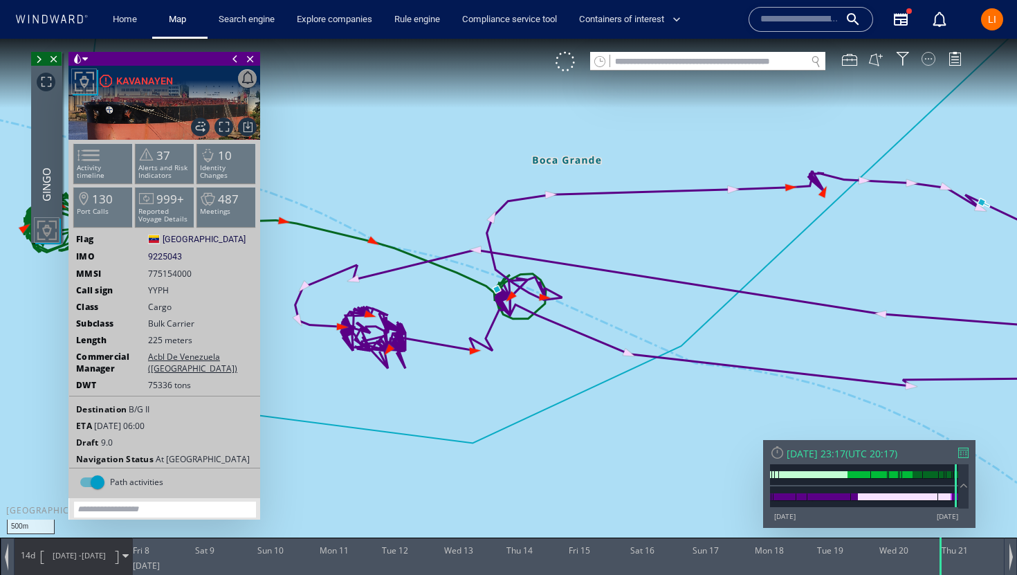
click at [924, 63] on div at bounding box center [929, 59] width 14 height 14
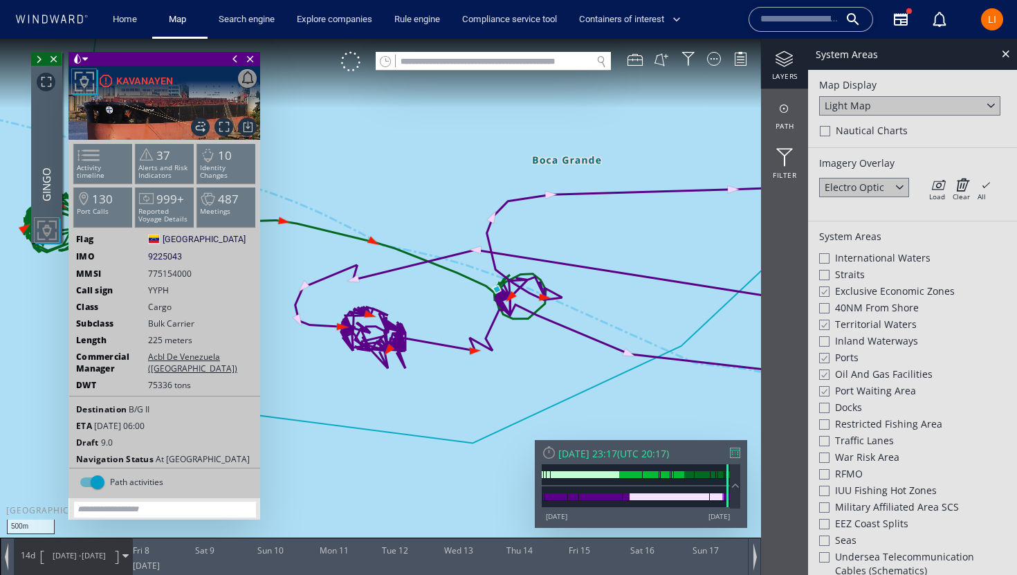
click at [904, 101] on div "Light Map" at bounding box center [909, 105] width 181 height 19
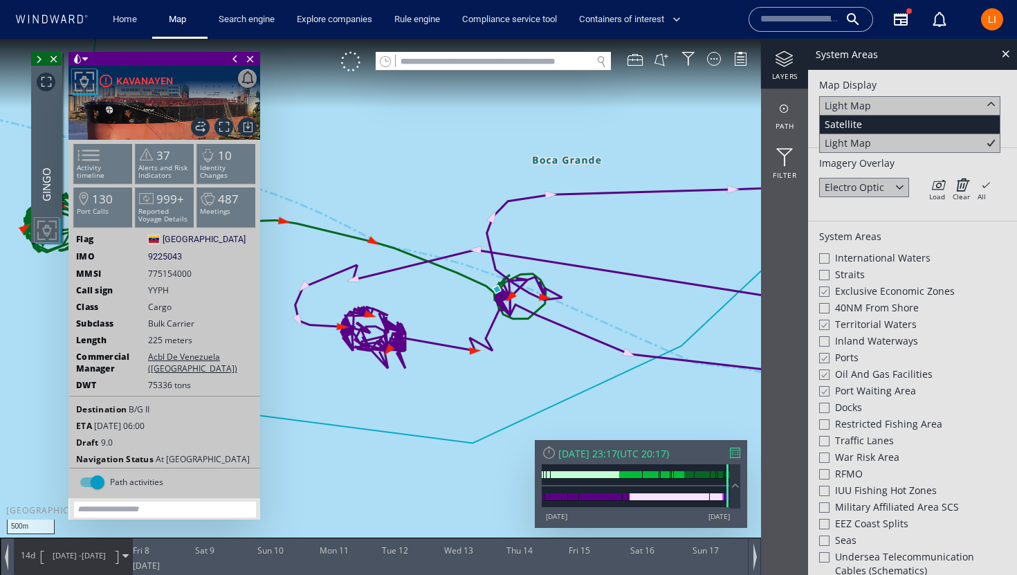
click at [886, 128] on div "Satellite" at bounding box center [909, 125] width 181 height 19
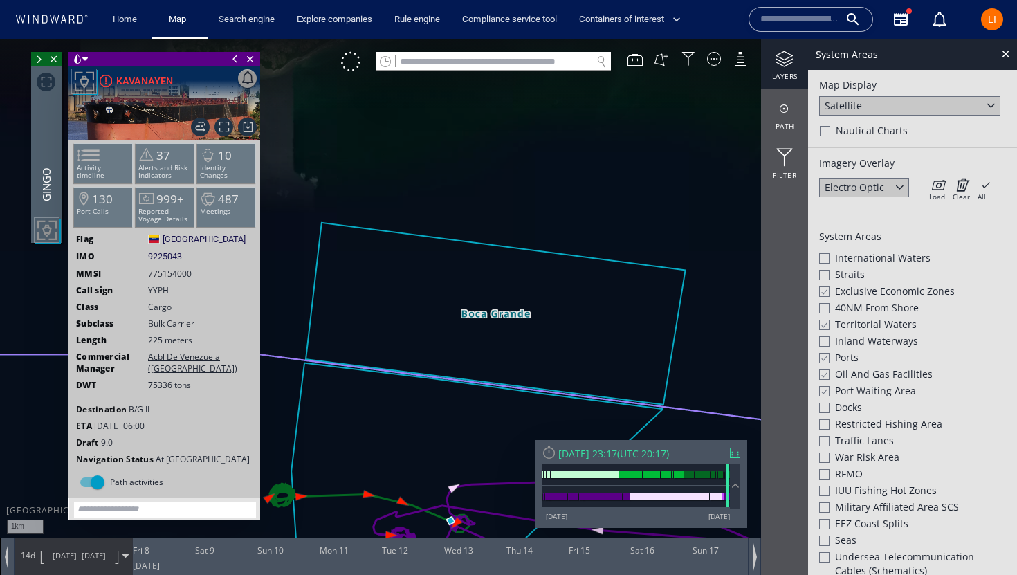
click at [915, 118] on div "Map Display Satellite Nautical Charts" at bounding box center [912, 109] width 209 height 78
click at [916, 106] on div "Satellite" at bounding box center [909, 105] width 181 height 19
click at [875, 154] on div "Imagery Overlay Electro Optic Load Clear All × Loading all overlays might take …" at bounding box center [912, 184] width 209 height 73
click at [876, 147] on div "Light Map" at bounding box center [909, 143] width 181 height 19
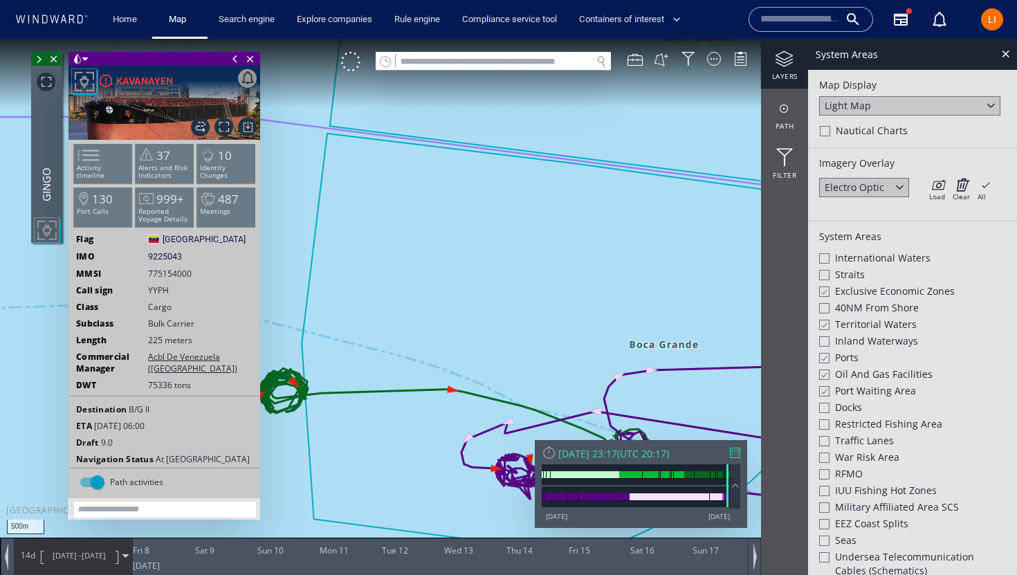
drag, startPoint x: 338, startPoint y: 419, endPoint x: 499, endPoint y: 356, distance: 173.3
click at [499, 356] on canvas "Map" at bounding box center [508, 300] width 1017 height 522
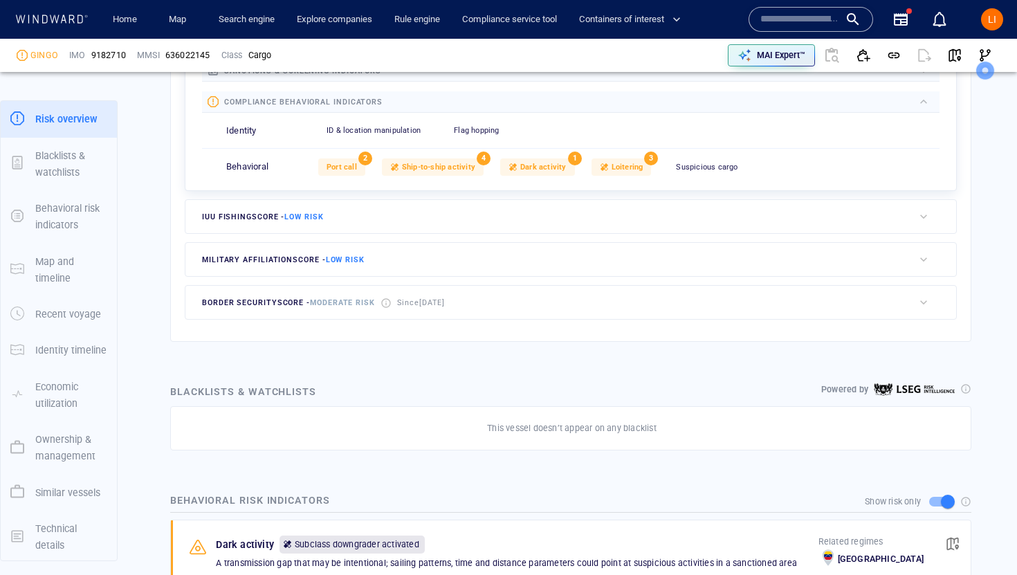
scroll to position [549, 0]
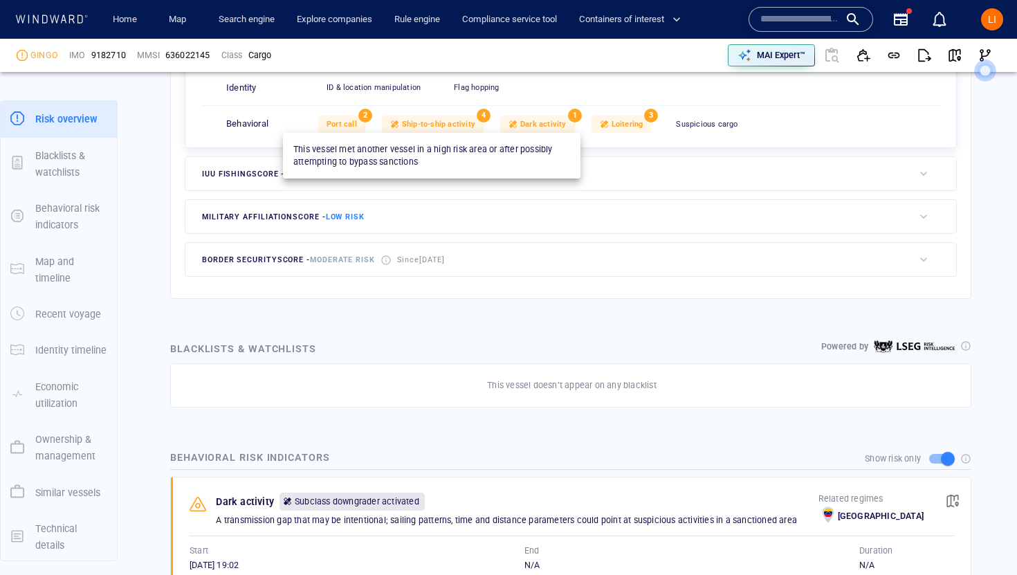
click at [437, 125] on span "Ship-to-ship activity" at bounding box center [438, 124] width 73 height 9
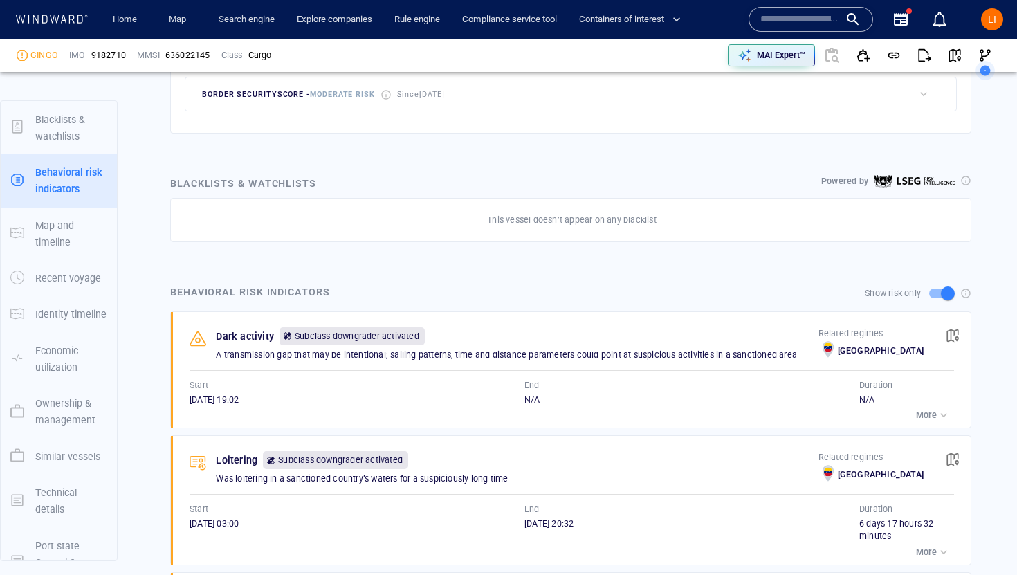
scroll to position [109, 0]
